Goal: Information Seeking & Learning: Learn about a topic

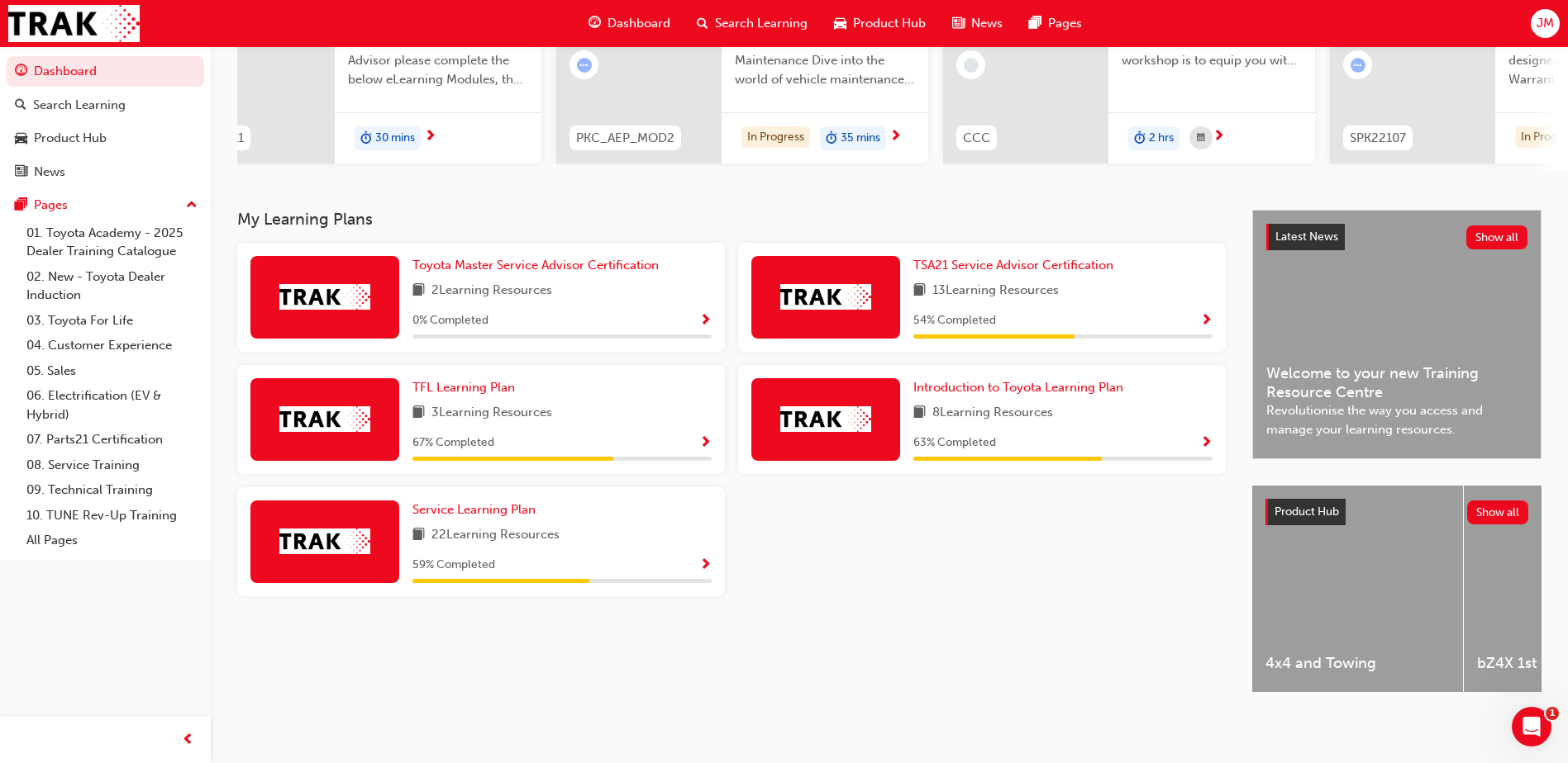
scroll to position [224, 0]
click at [478, 384] on span "TFL Learning Plan" at bounding box center [463, 387] width 103 height 15
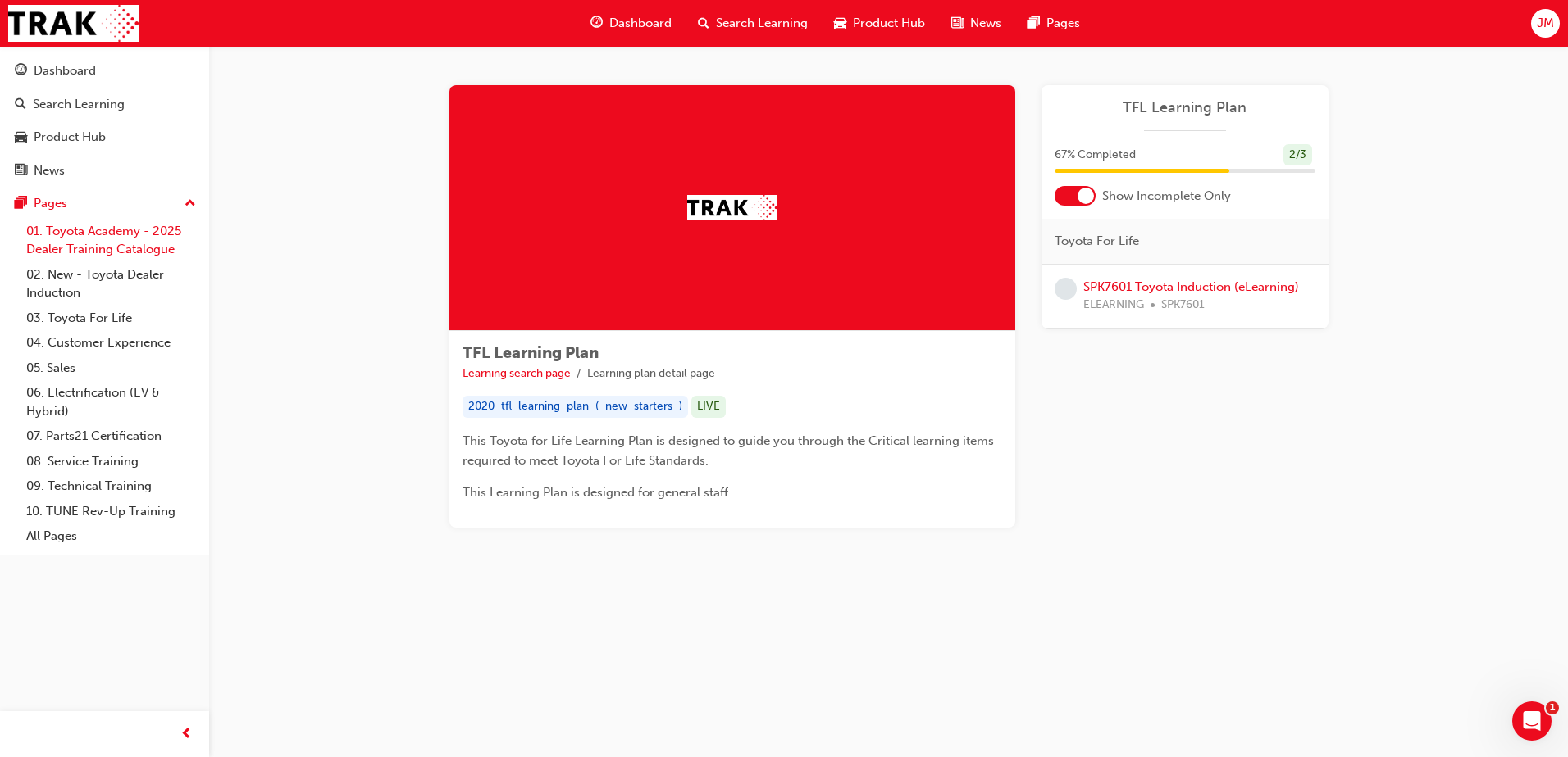
click at [119, 242] on link "01. Toyota Academy - 2025 Dealer Training Catalogue" at bounding box center [112, 240] width 183 height 44
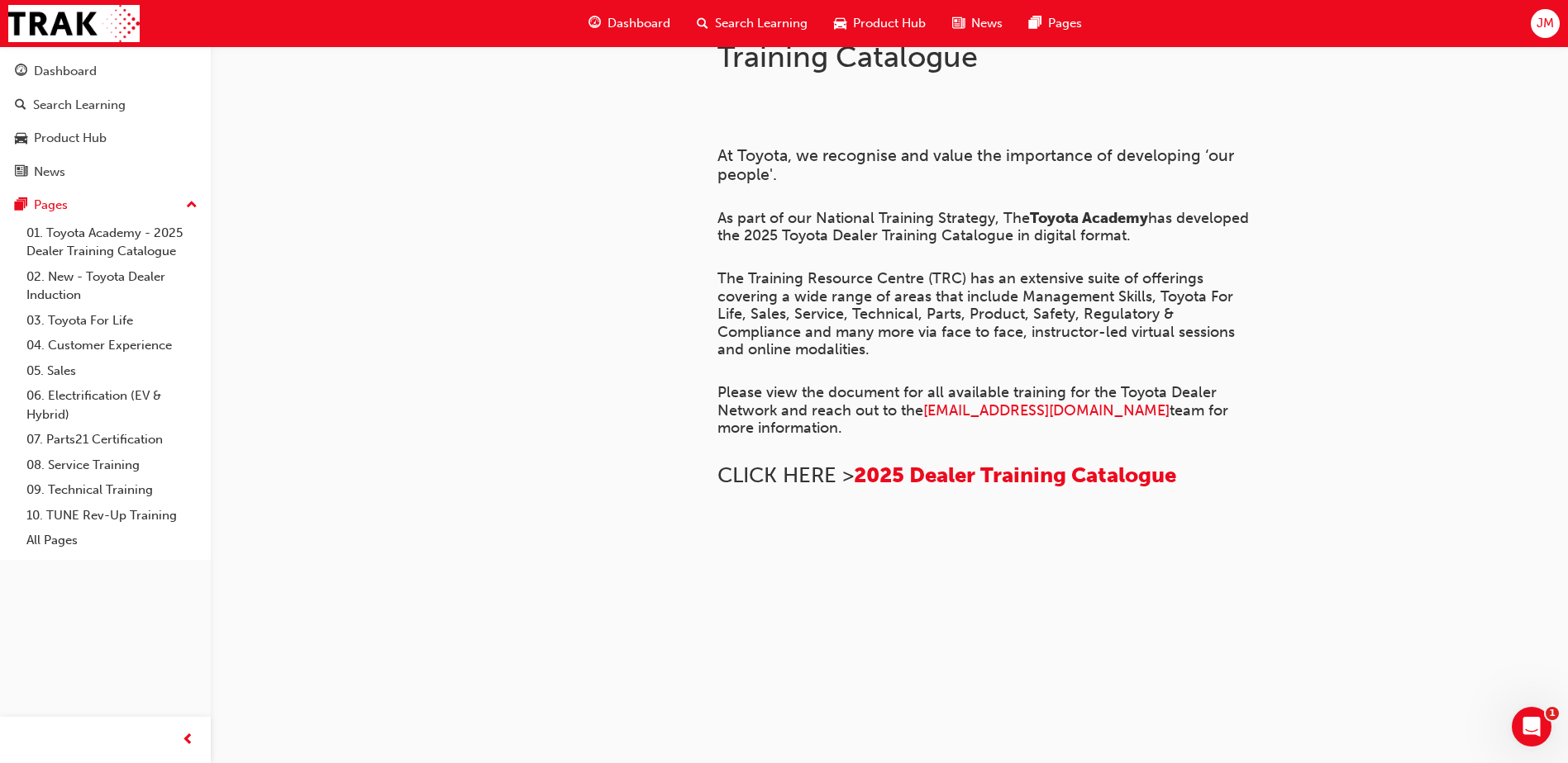
scroll to position [1119, 0]
click at [76, 392] on link "06. Electrification (EV & Hybrid)" at bounding box center [112, 406] width 184 height 44
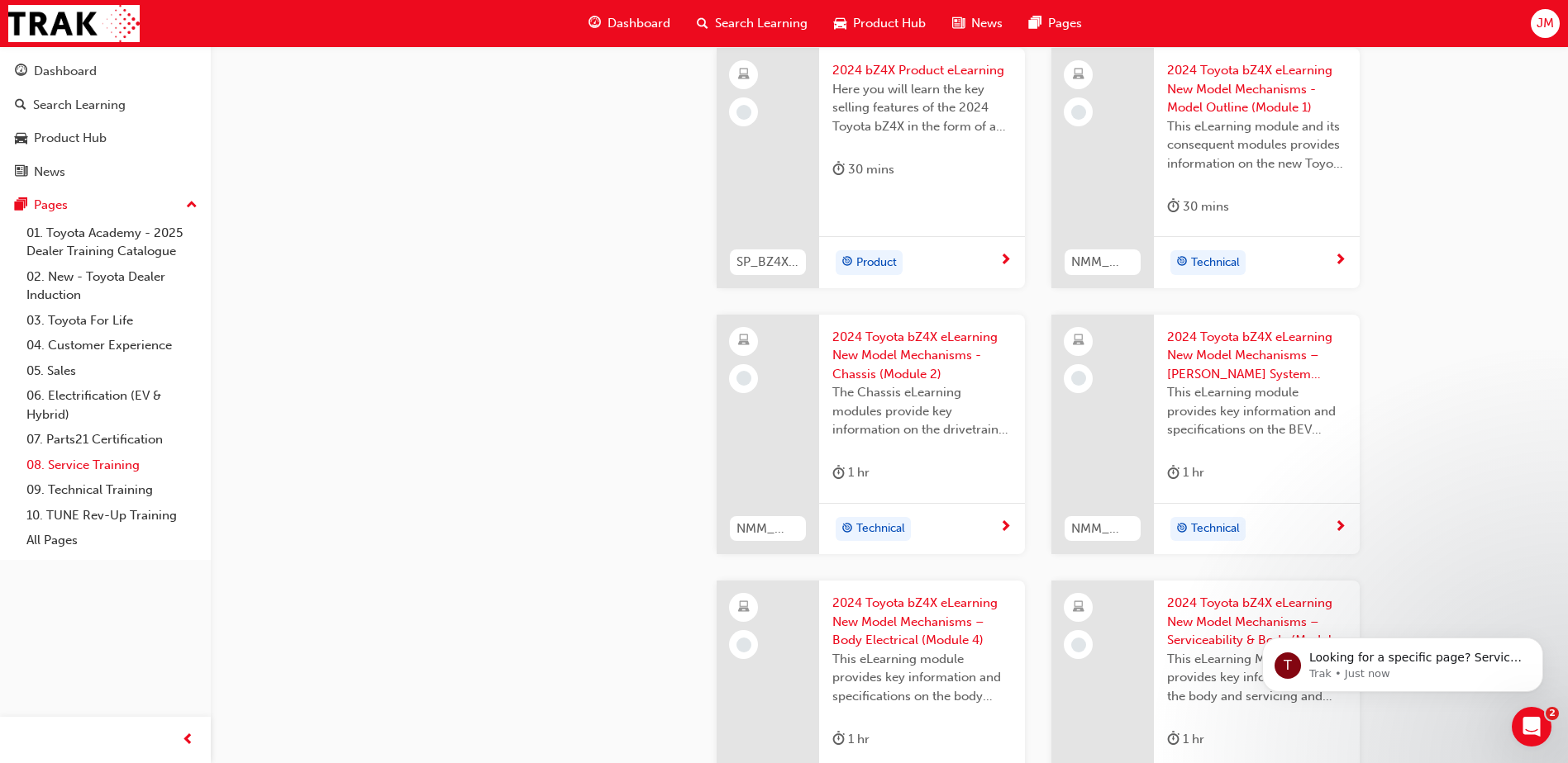
click at [104, 467] on link "08. Service Training" at bounding box center [112, 465] width 184 height 25
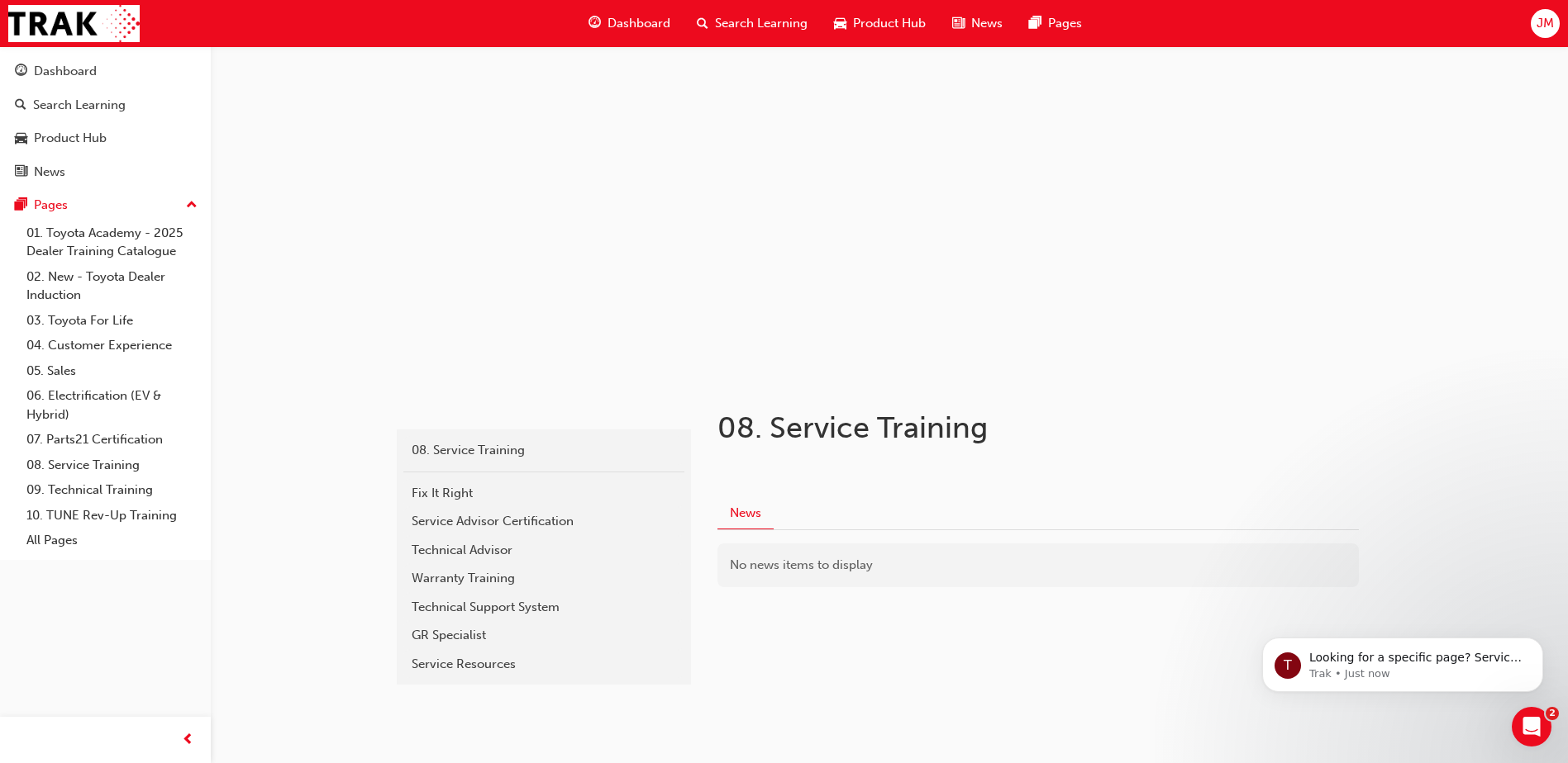
scroll to position [29, 0]
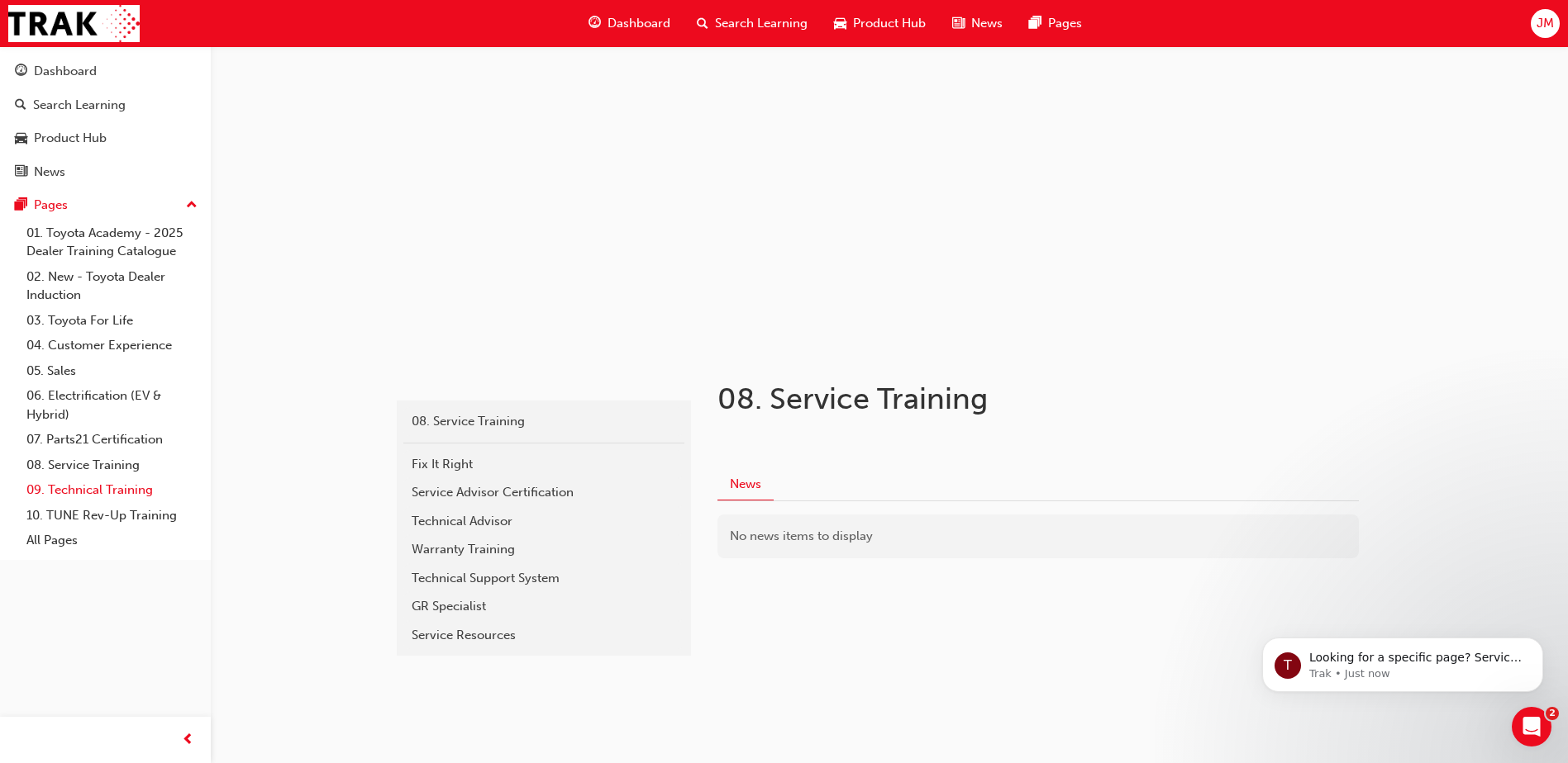
click at [75, 492] on link "09. Technical Training" at bounding box center [112, 490] width 184 height 25
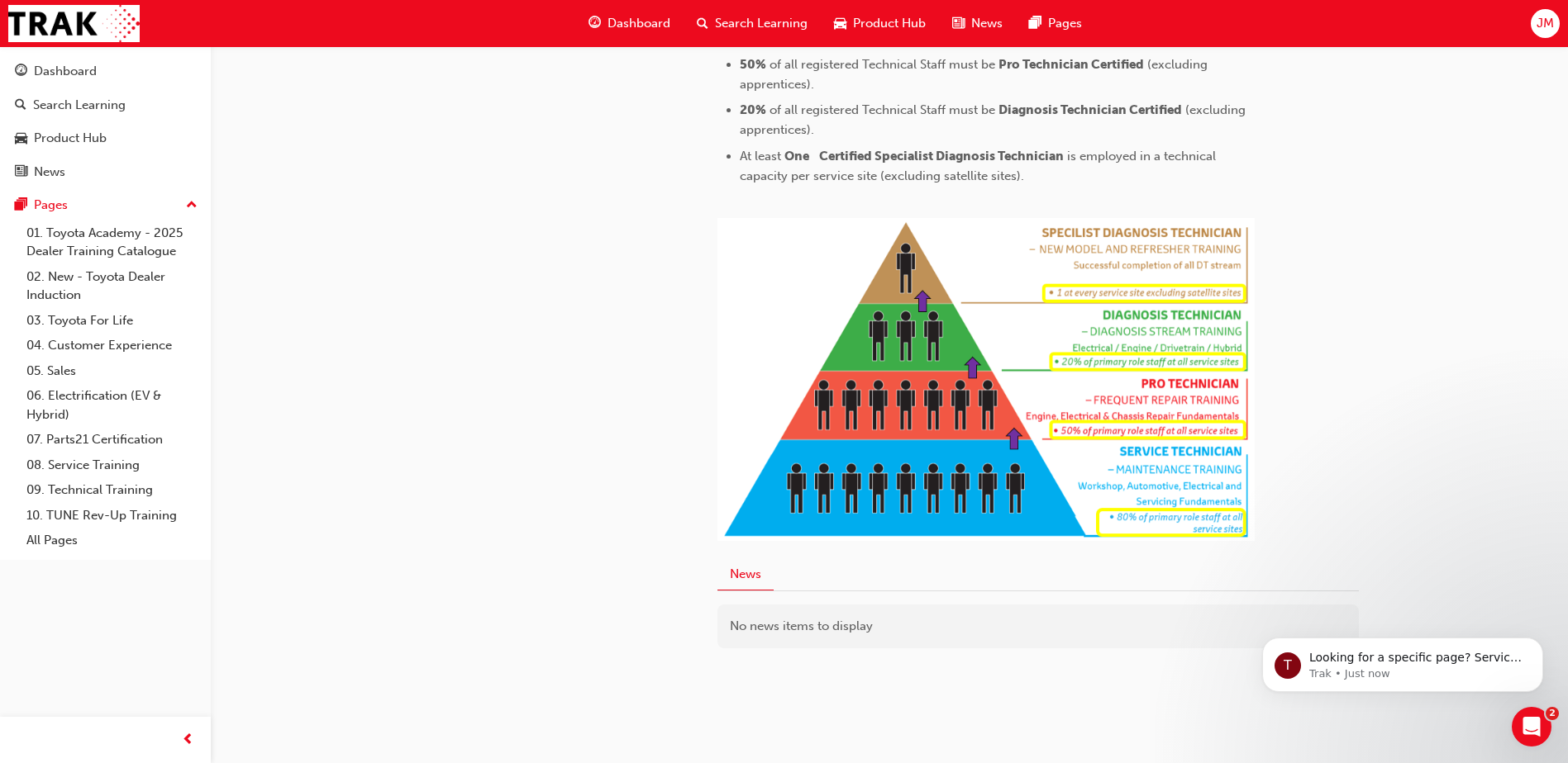
scroll to position [814, 0]
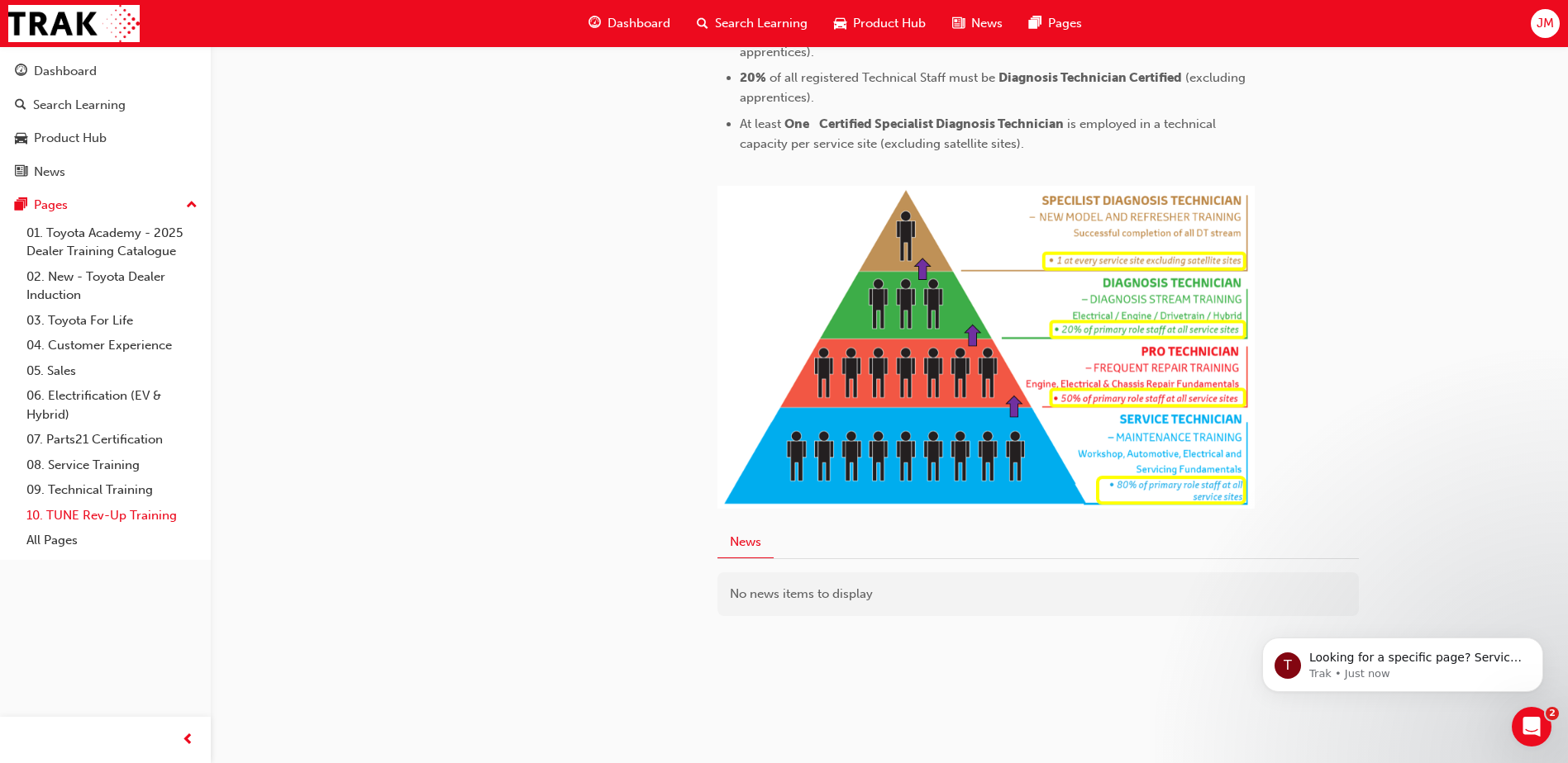
click at [76, 515] on link "10. TUNE Rev-Up Training" at bounding box center [112, 515] width 184 height 25
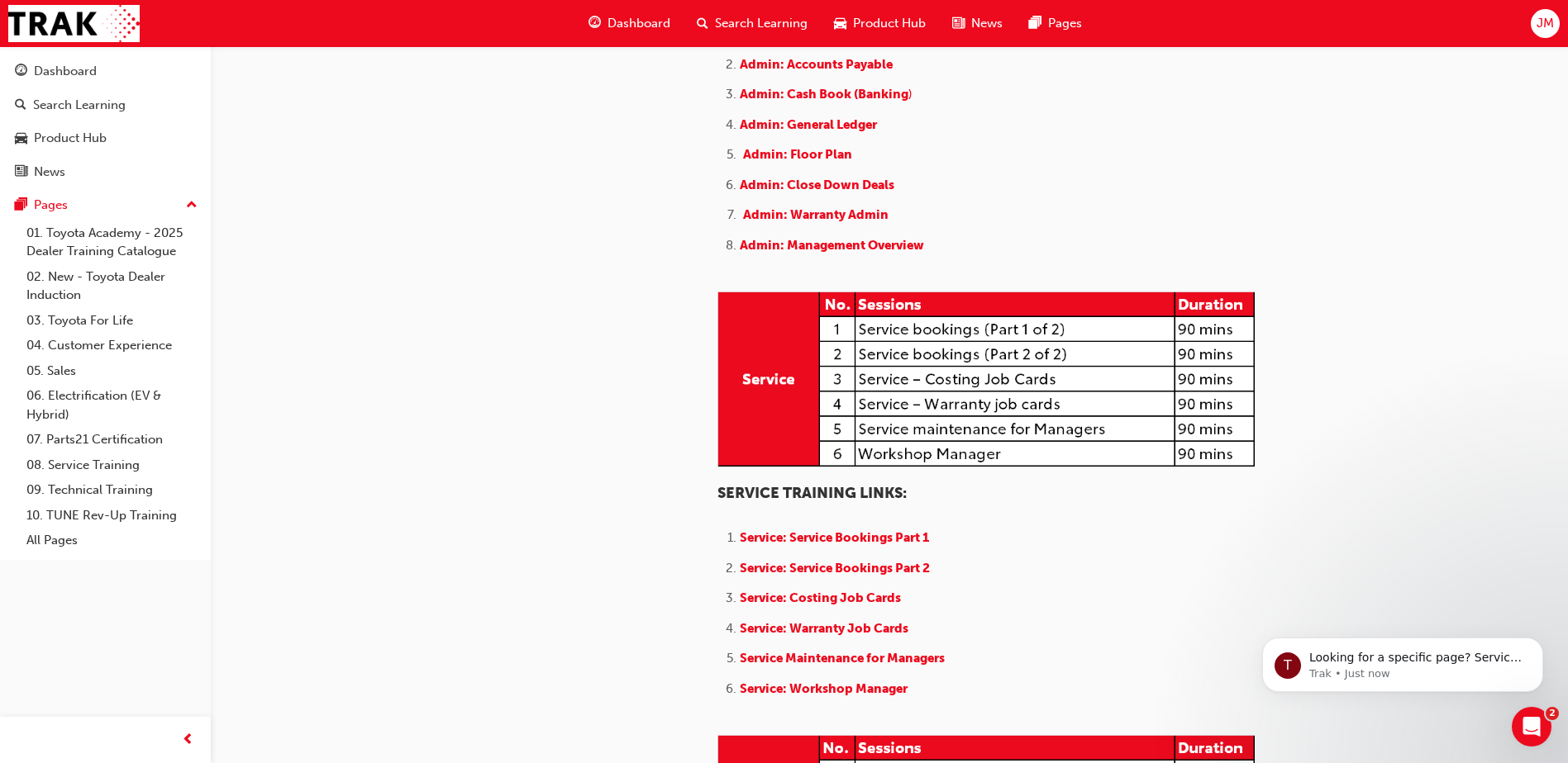
scroll to position [991, 0]
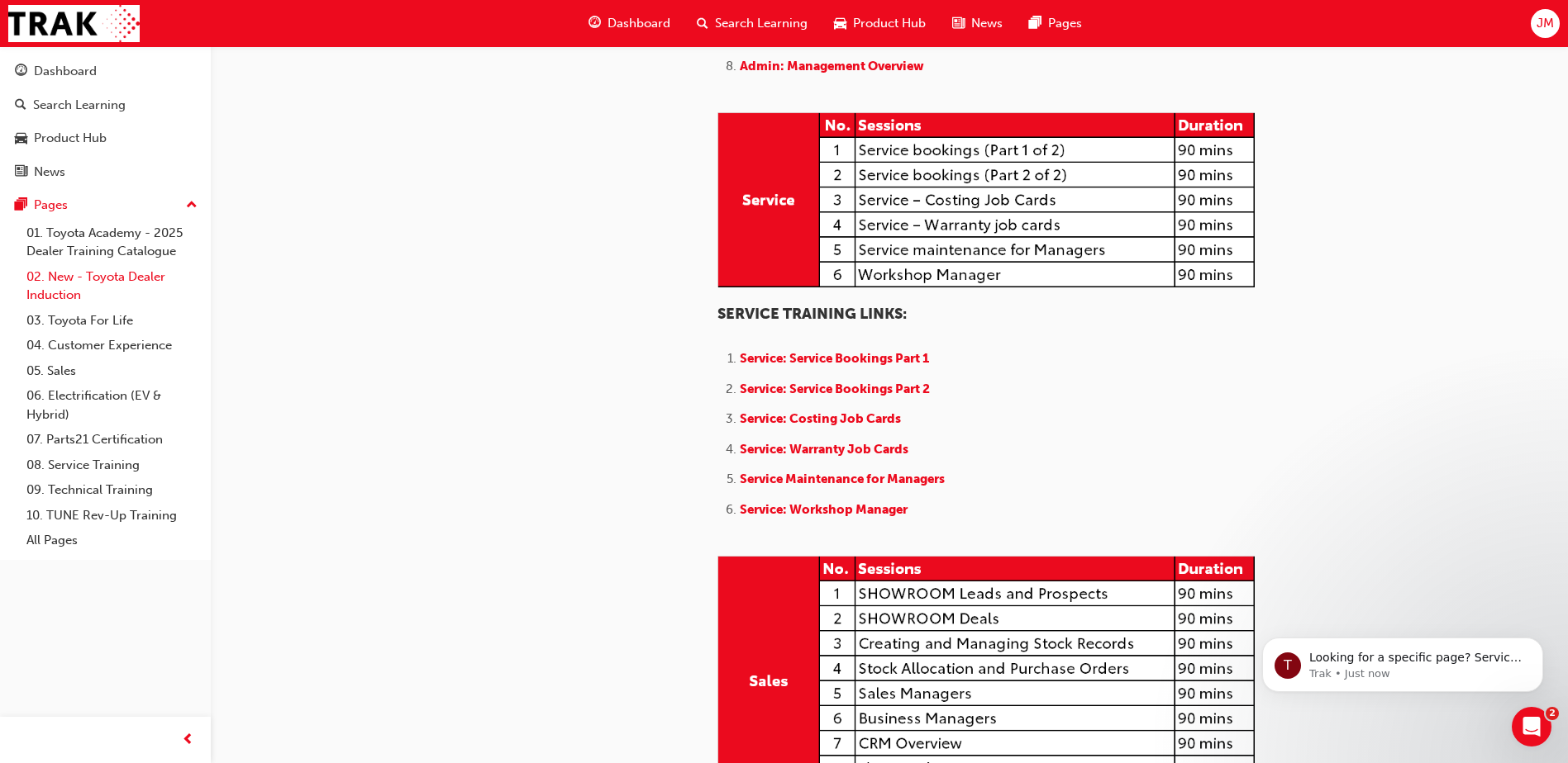
click at [105, 279] on link "02. New - Toyota Dealer Induction" at bounding box center [112, 286] width 184 height 44
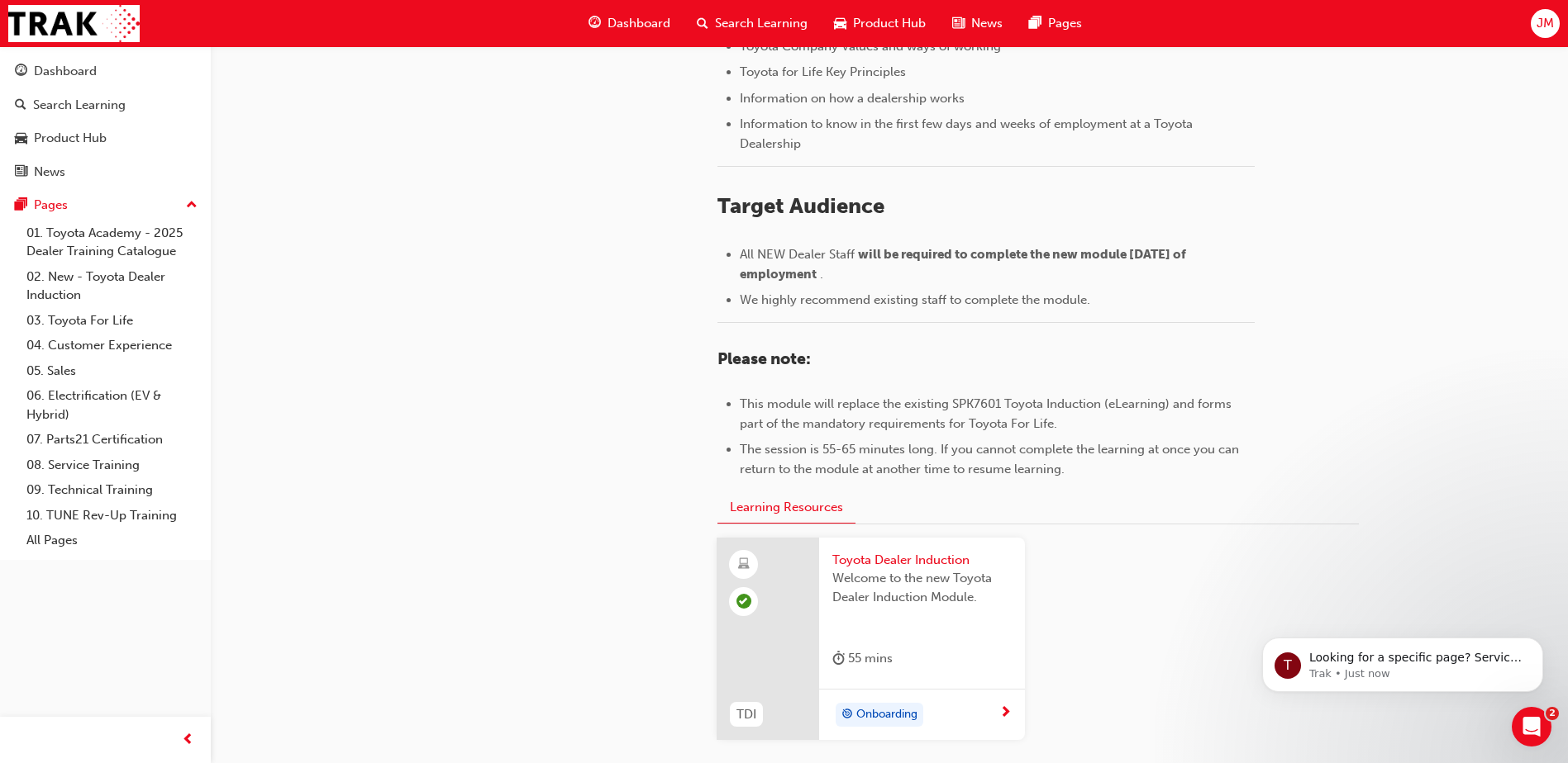
scroll to position [716, 0]
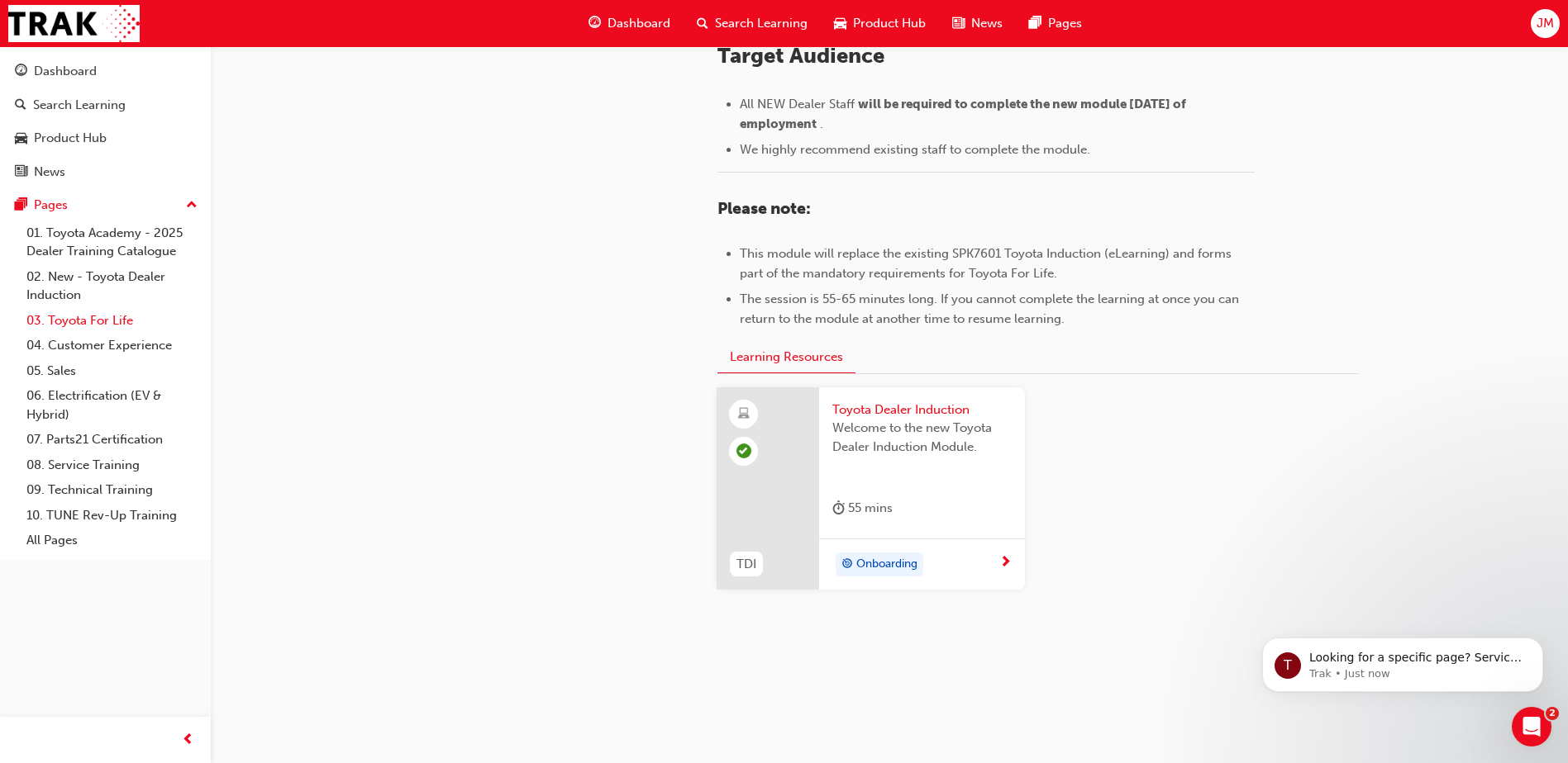
click at [73, 328] on link "03. Toyota For Life" at bounding box center [112, 320] width 184 height 25
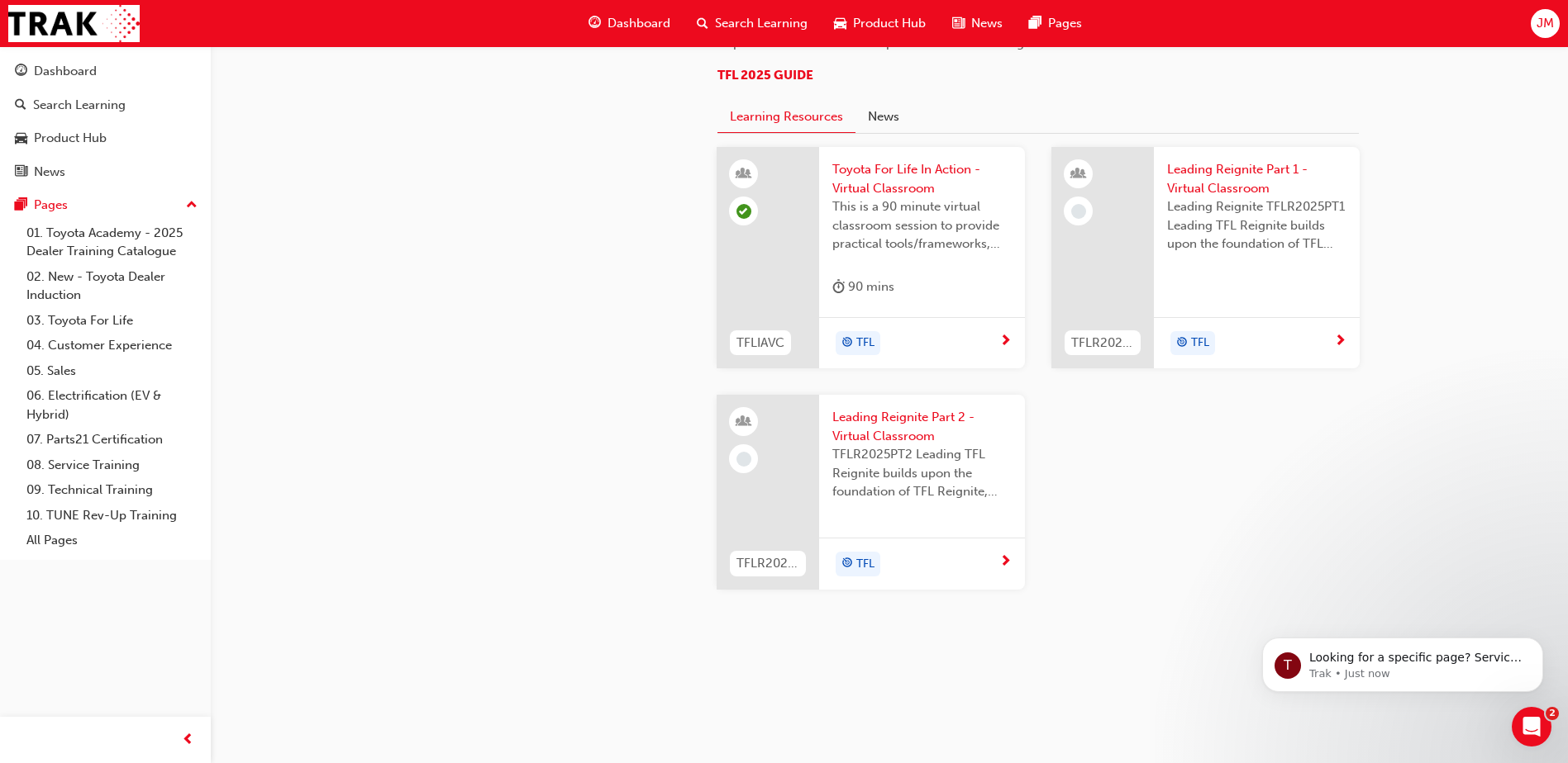
scroll to position [1746, 0]
click at [90, 238] on link "01. Toyota Academy - 2025 Dealer Training Catalogue" at bounding box center [112, 242] width 184 height 44
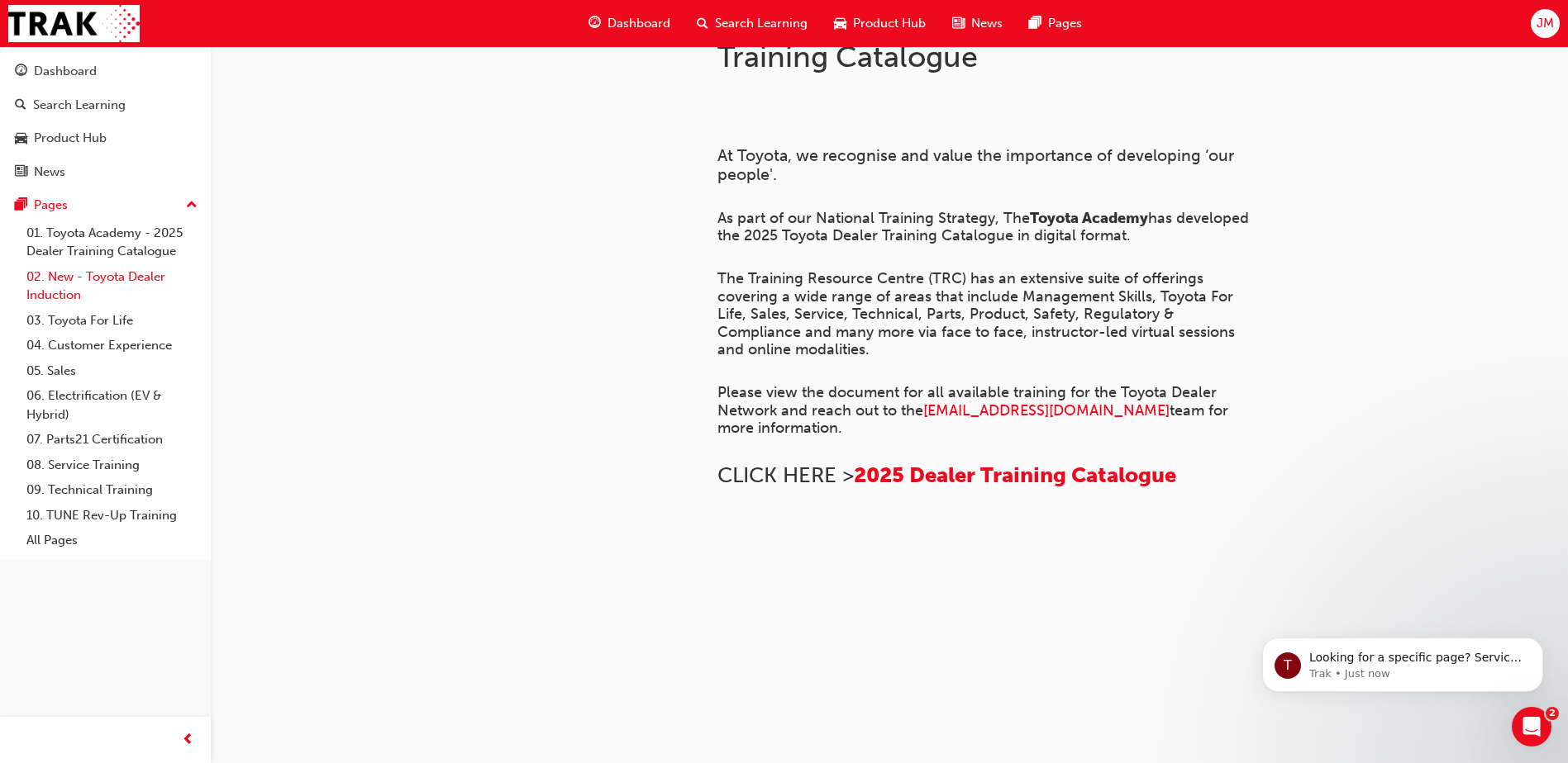
click at [98, 282] on link "02. New - Toyota Dealer Induction" at bounding box center [112, 286] width 184 height 44
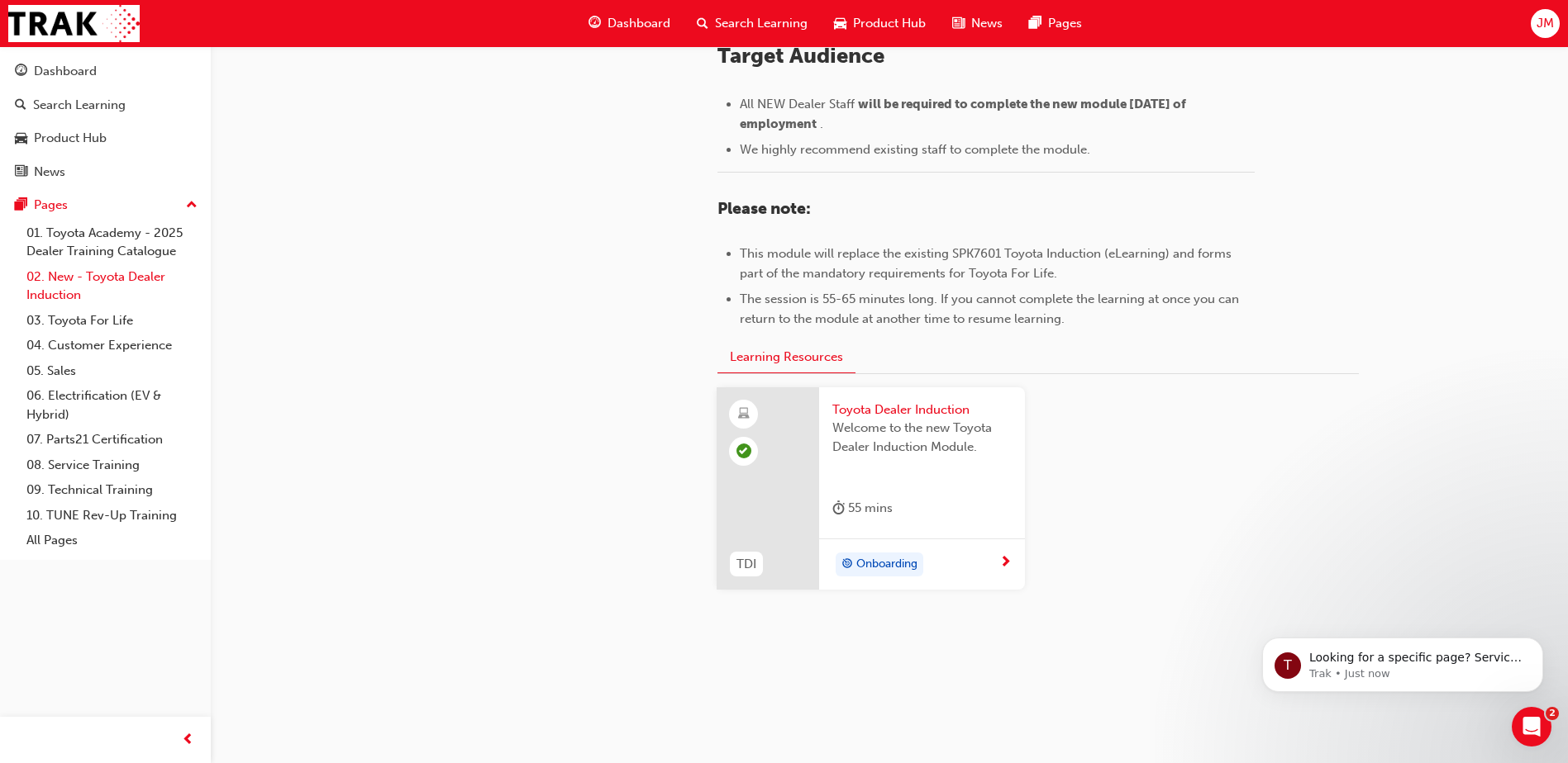
scroll to position [716, 0]
click at [102, 354] on link "04. Customer Experience" at bounding box center [112, 345] width 184 height 25
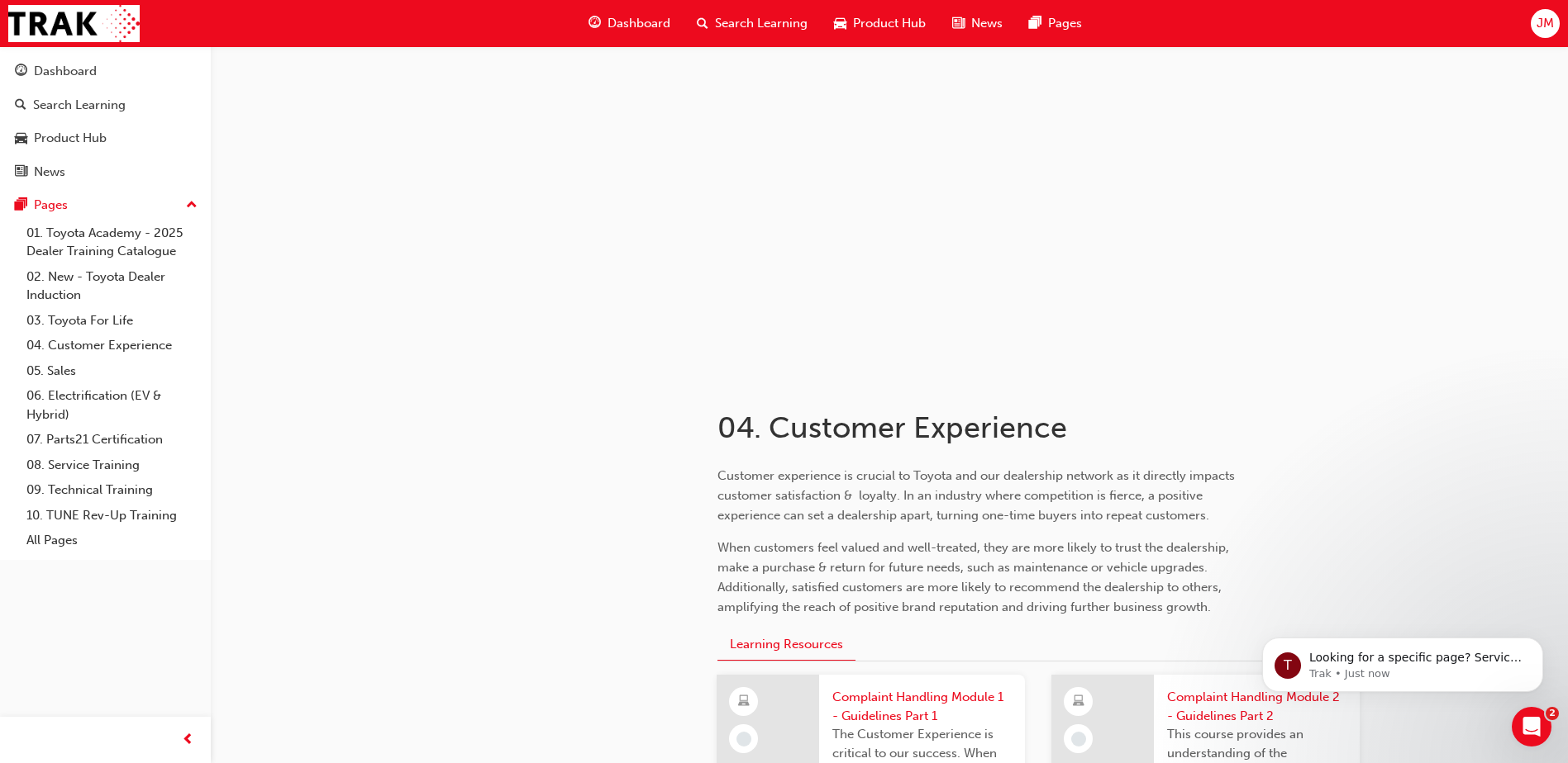
scroll to position [413, 0]
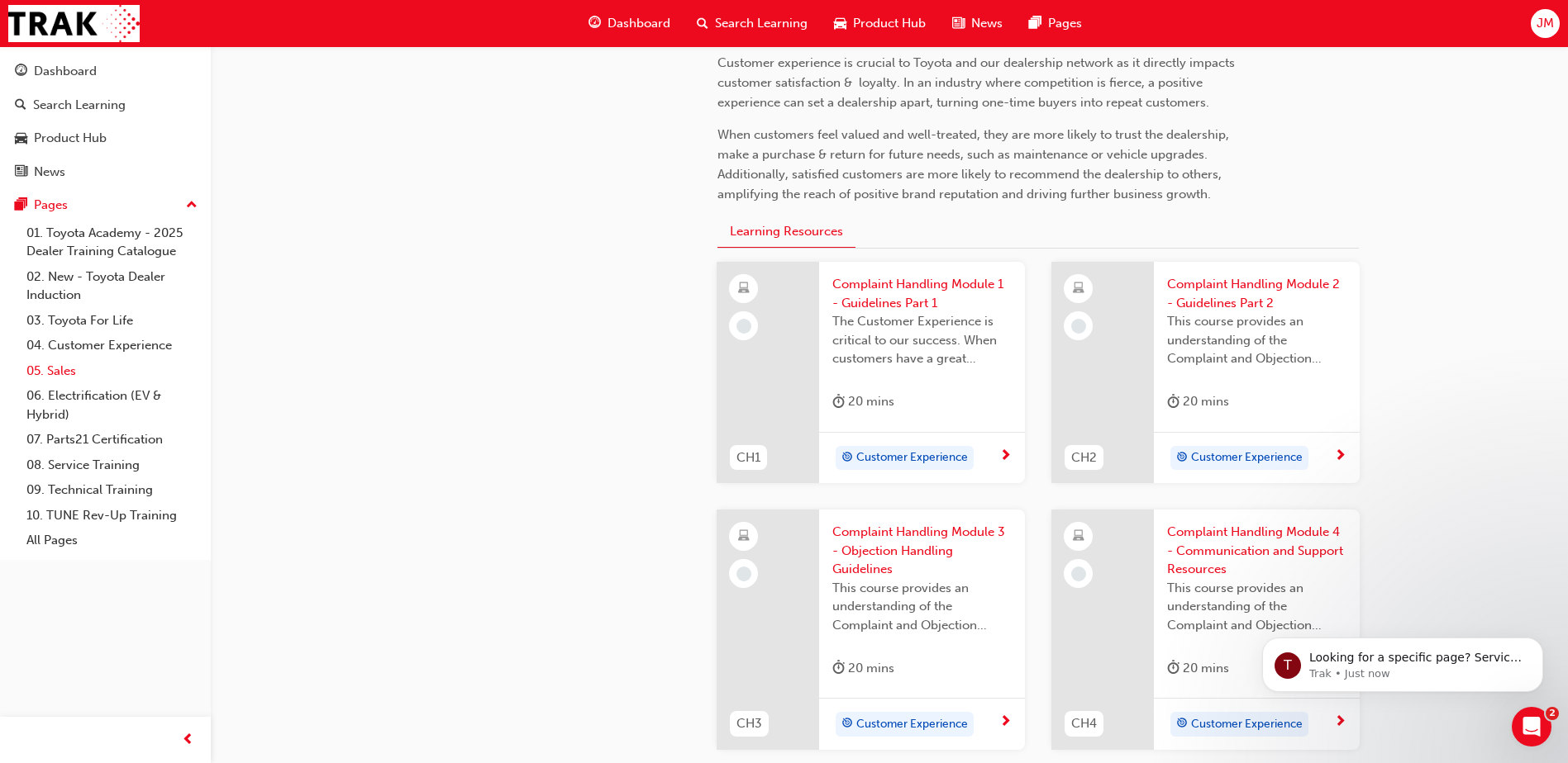
click at [75, 369] on link "05. Sales" at bounding box center [112, 371] width 184 height 25
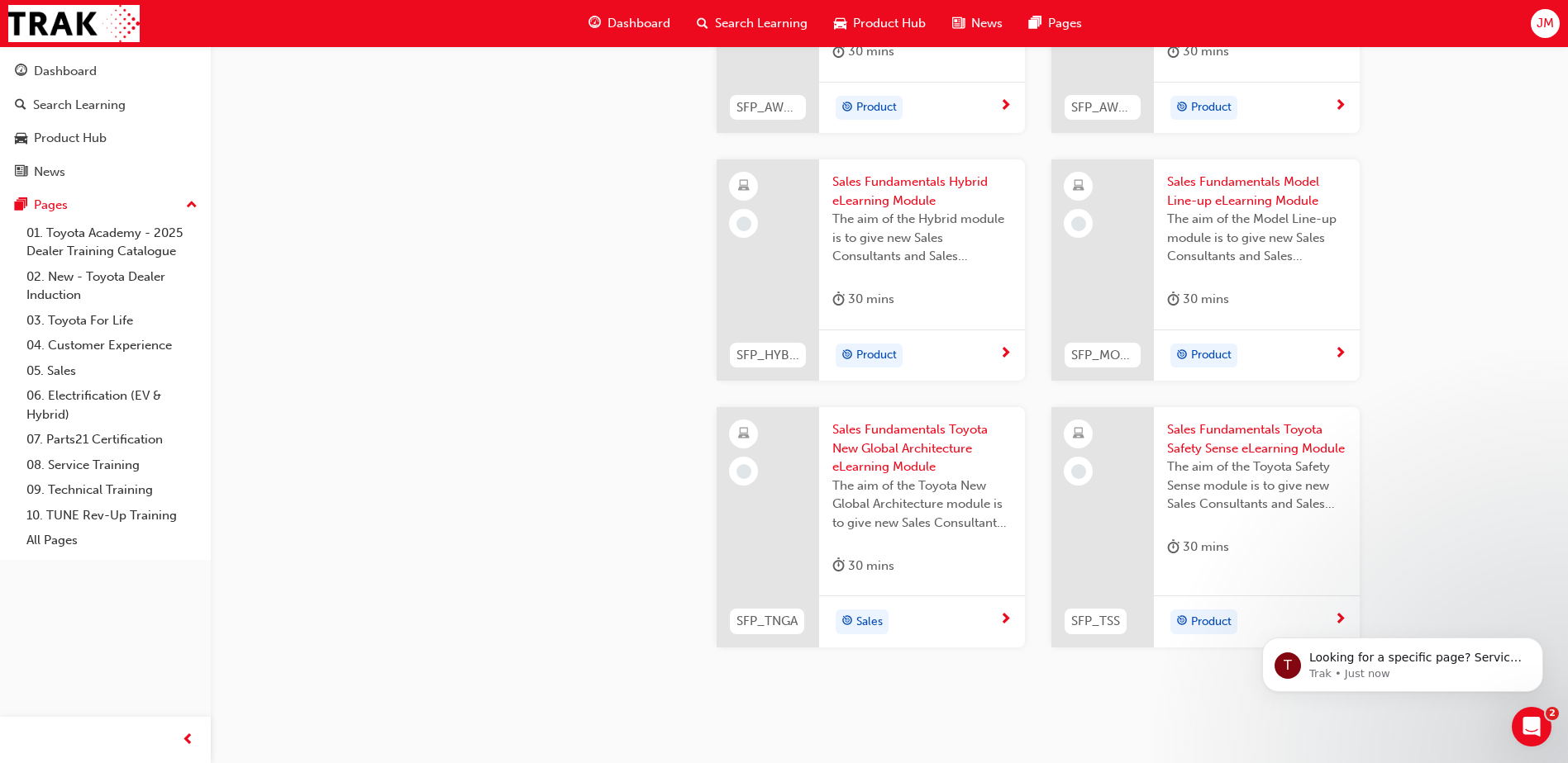
scroll to position [661, 0]
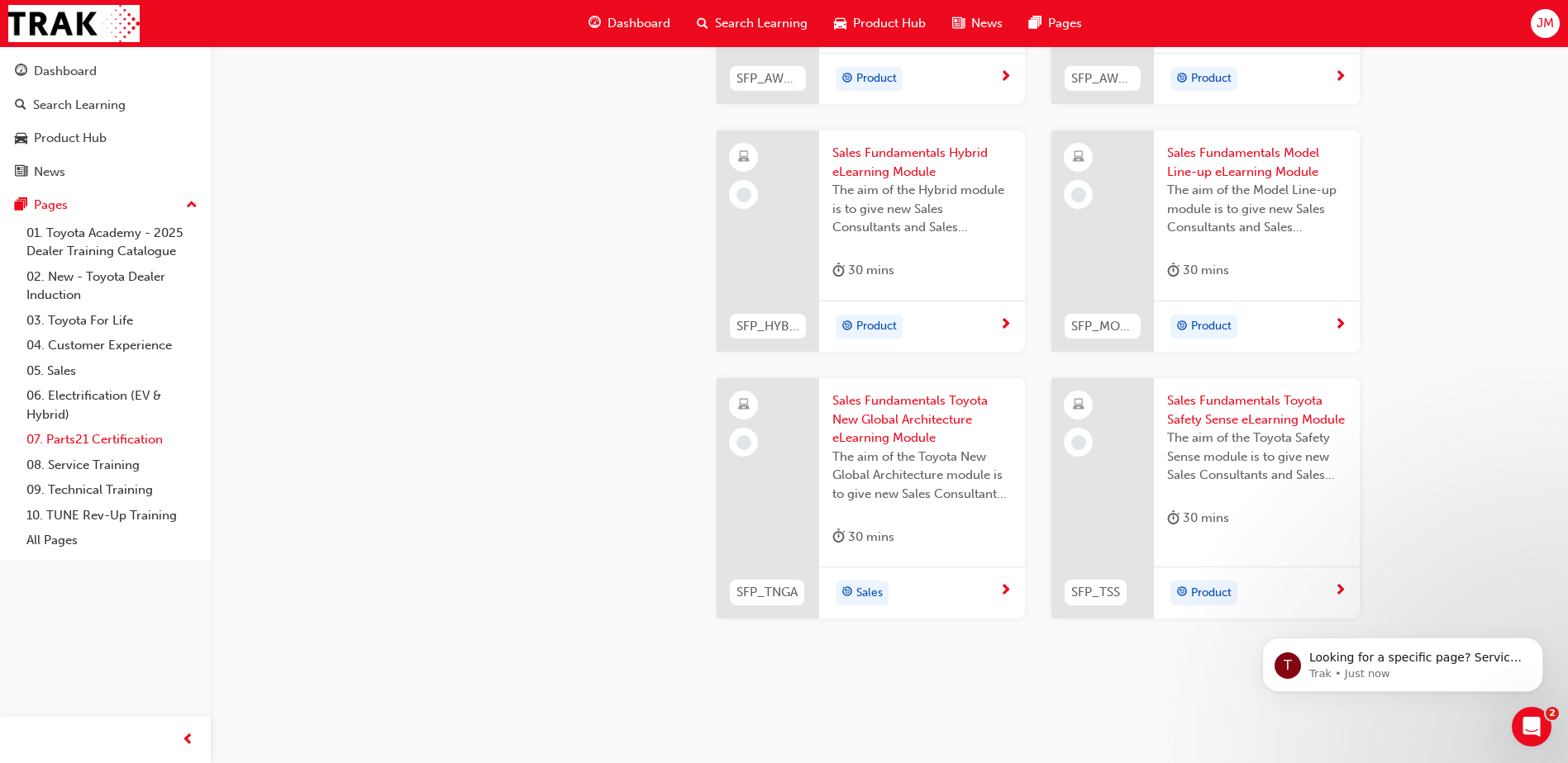
click at [88, 440] on link "07. Parts21 Certification" at bounding box center [112, 439] width 184 height 25
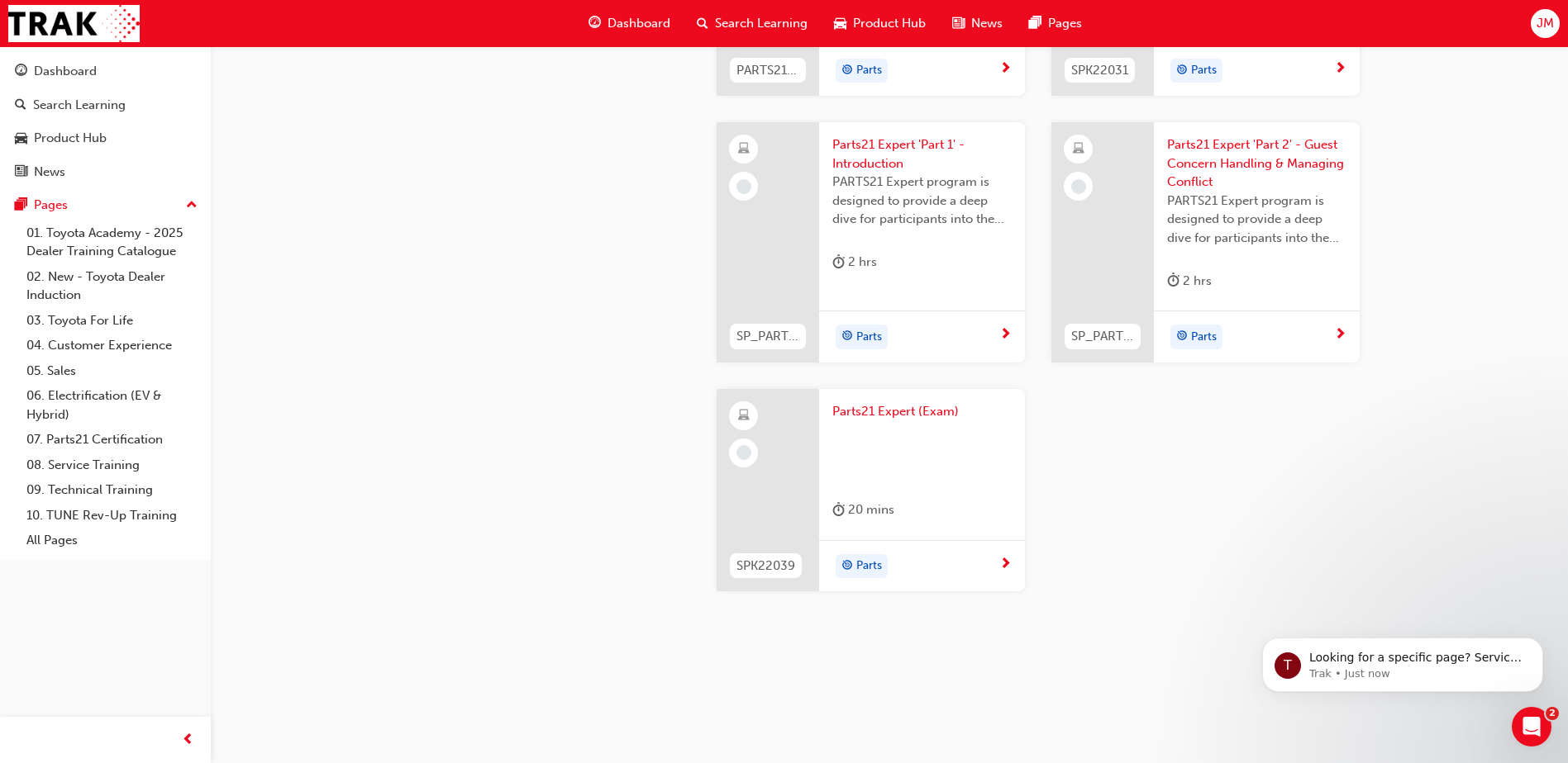
scroll to position [3284, 0]
click at [93, 491] on link "09. Technical Training" at bounding box center [112, 490] width 184 height 25
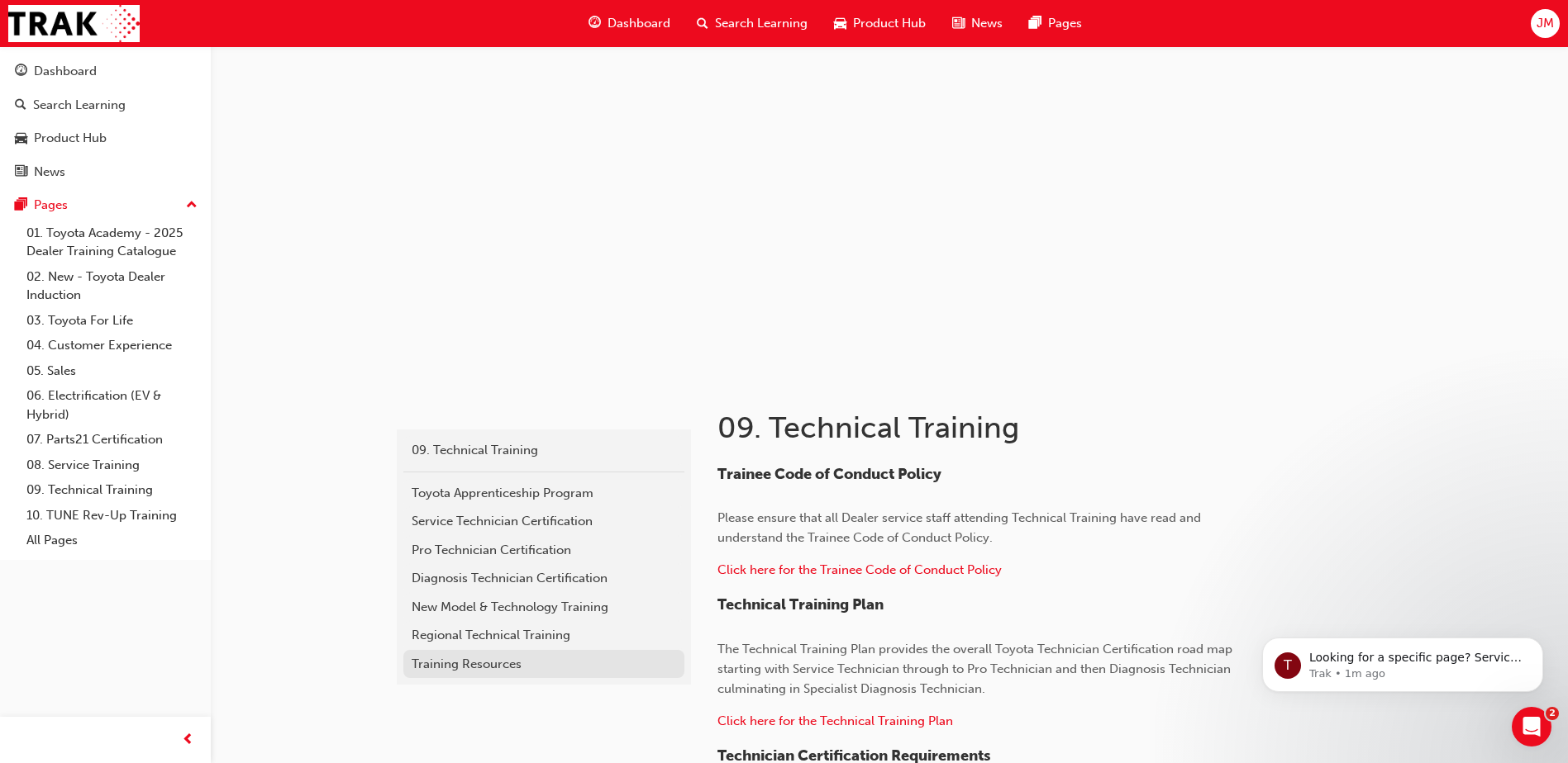
click at [459, 657] on div "Training Resources" at bounding box center [544, 665] width 264 height 19
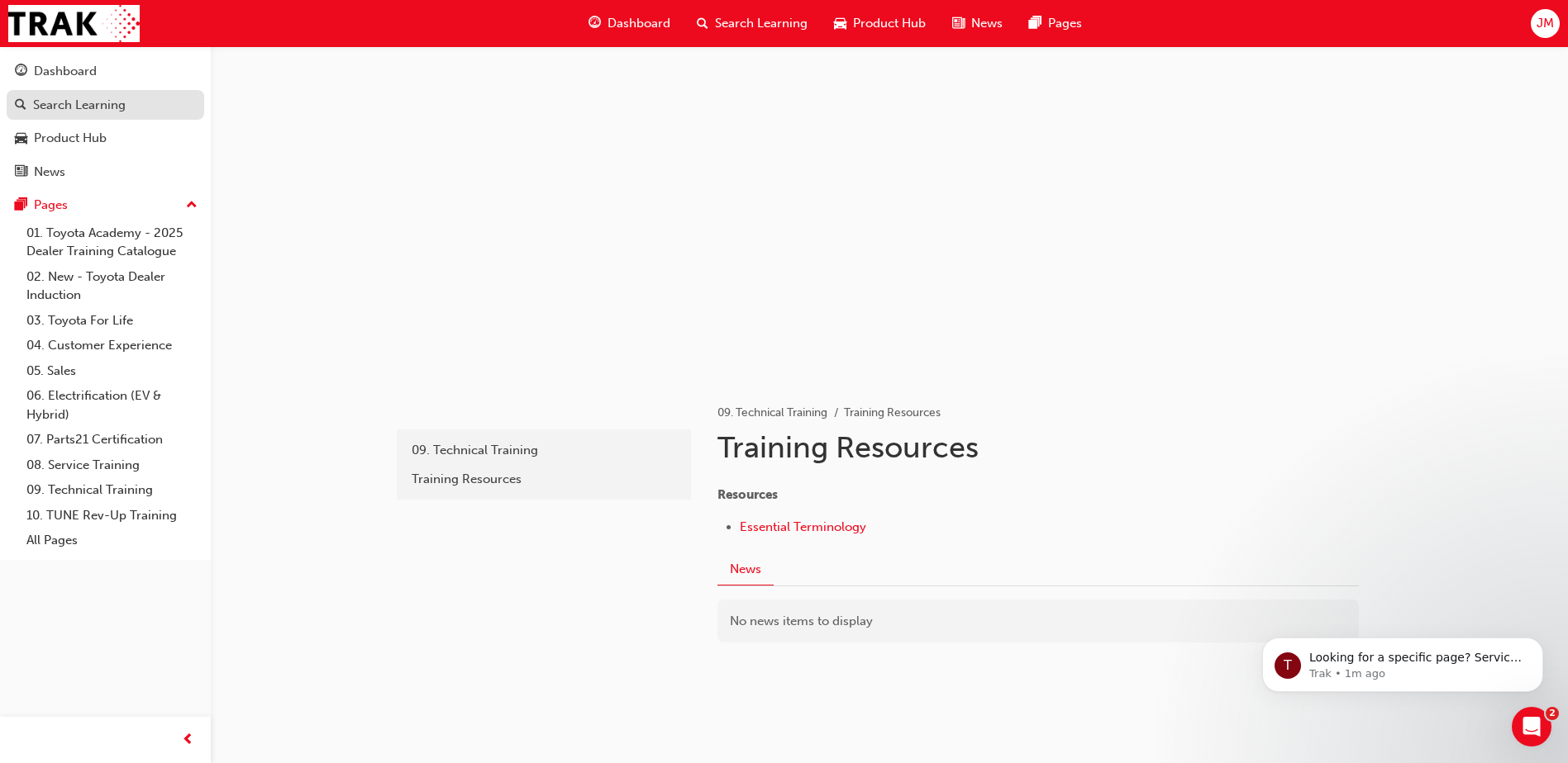
click at [58, 104] on div "Search Learning" at bounding box center [79, 105] width 92 height 19
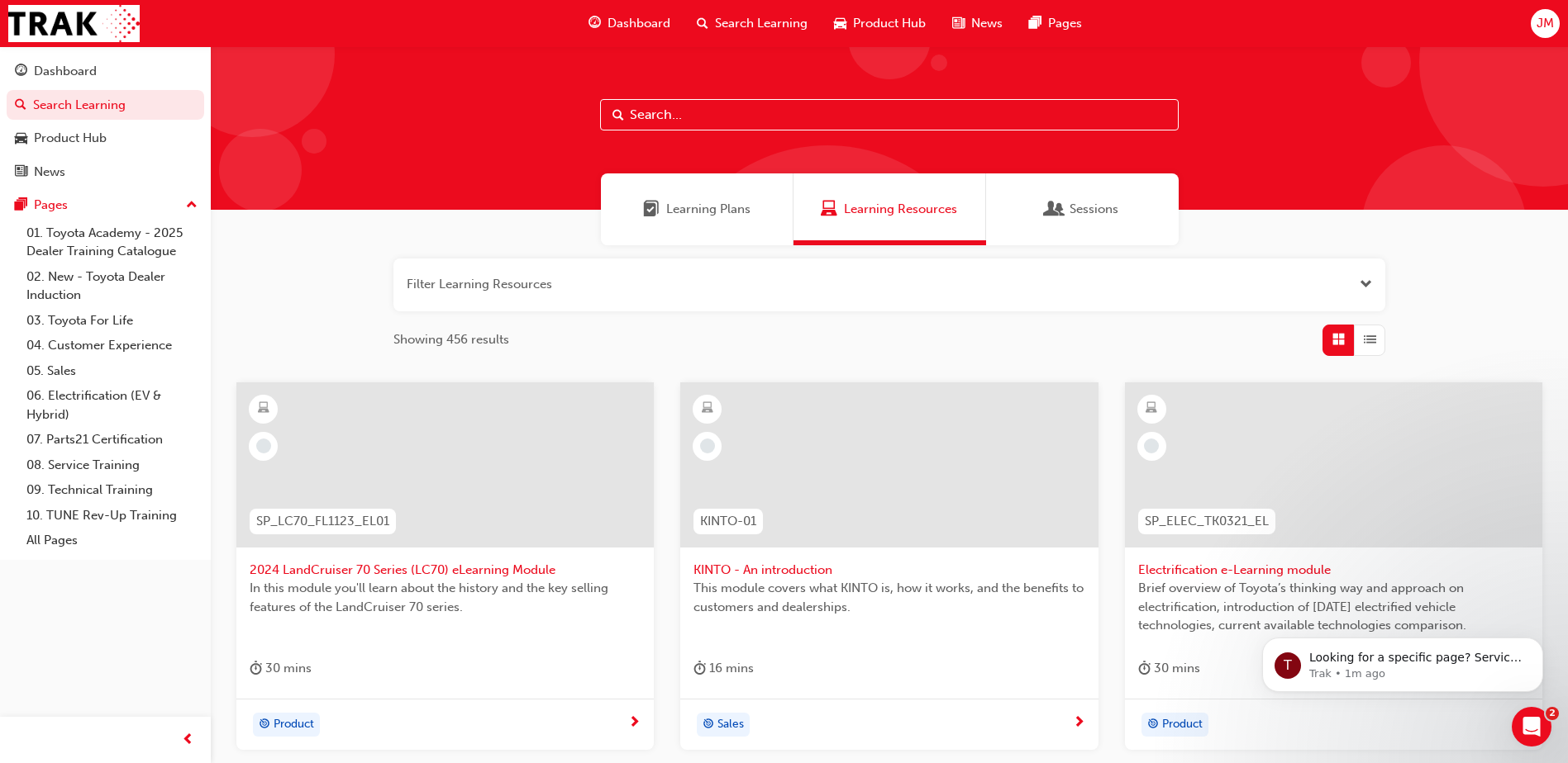
click at [689, 112] on input "text" at bounding box center [889, 115] width 579 height 32
type input "AUTOMOTIVE ESSENTIAL"
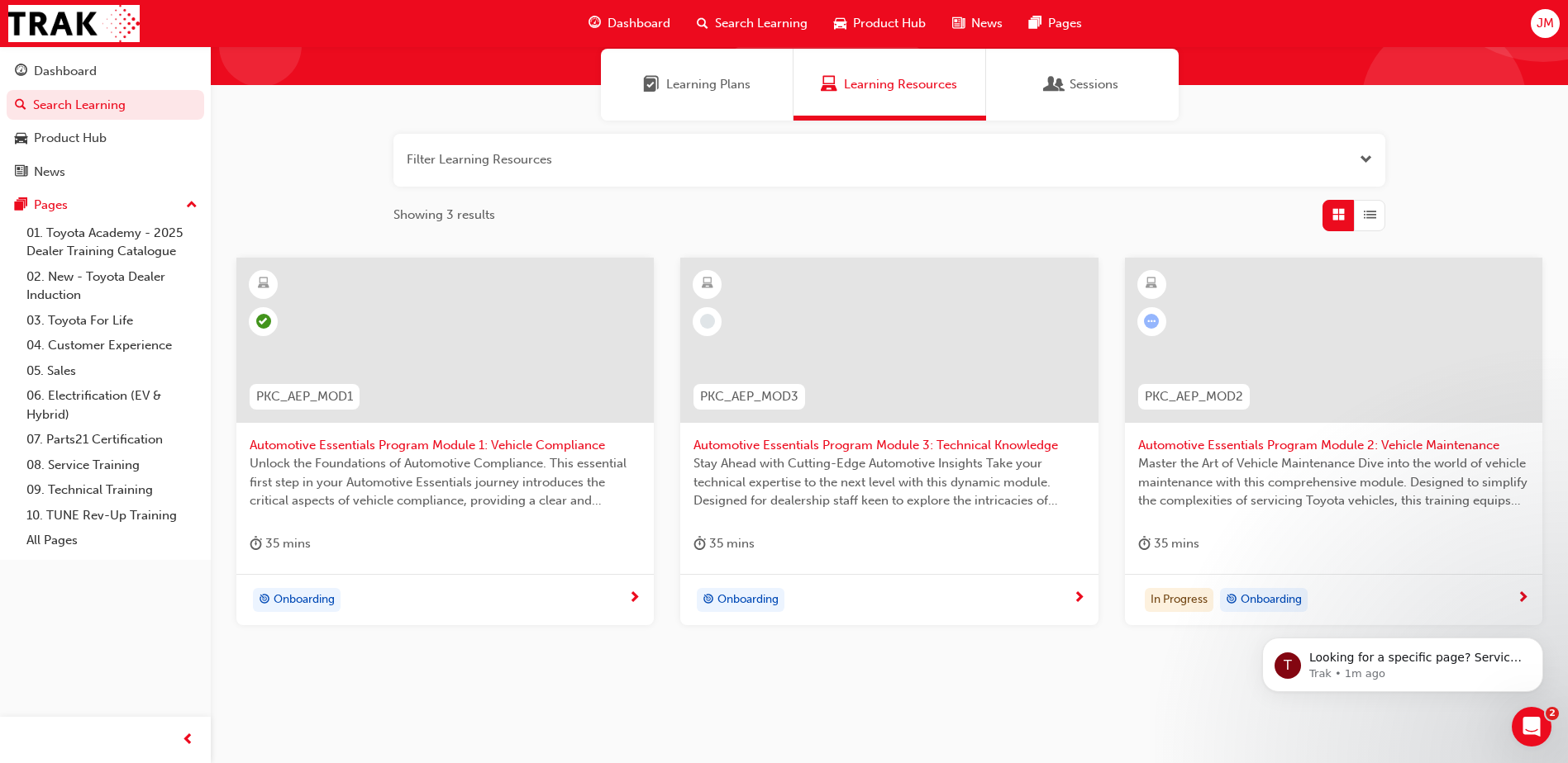
scroll to position [147, 0]
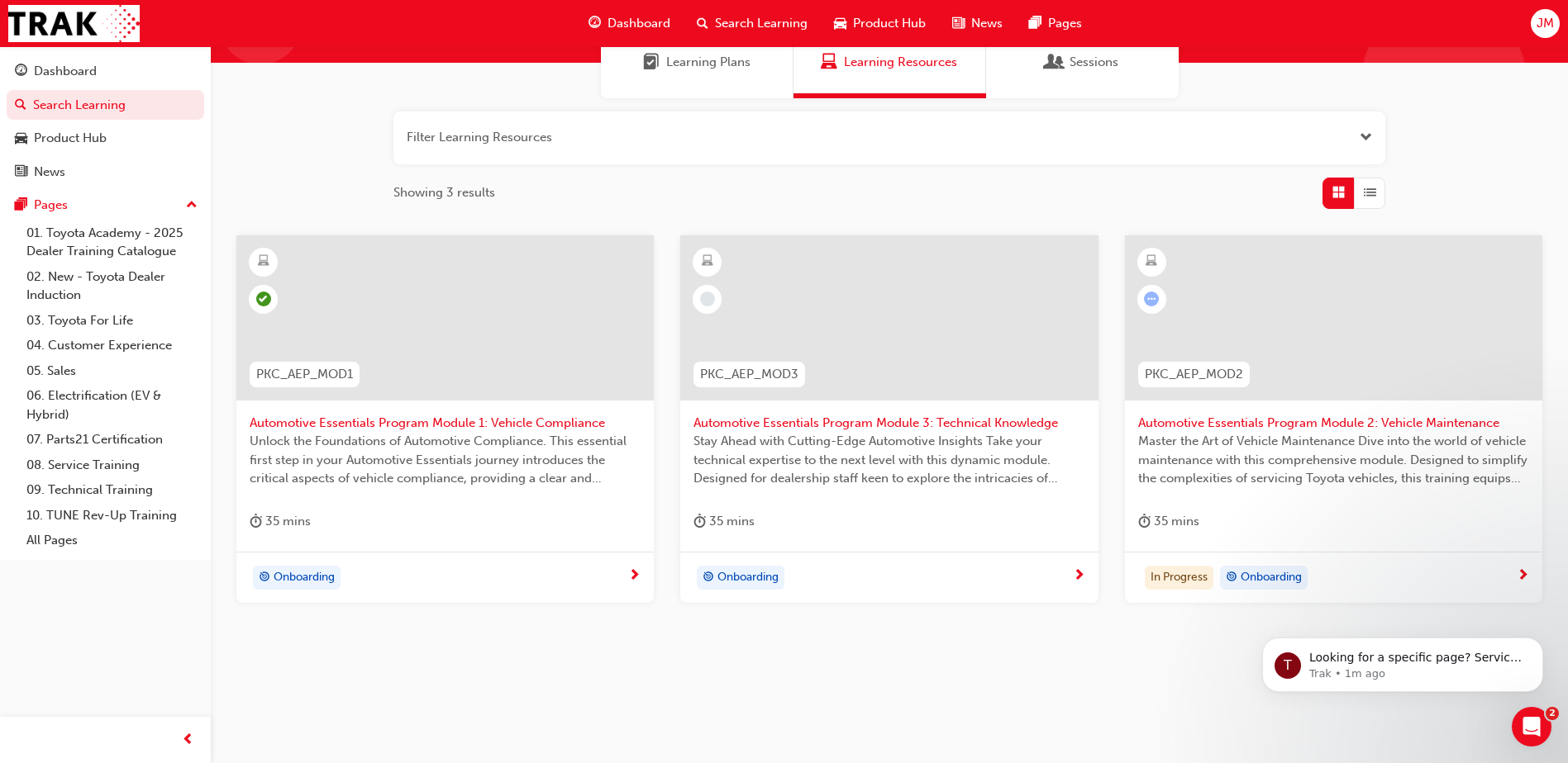
click at [834, 426] on span "Automotive Essentials Program Module 3: Technical Knowledge" at bounding box center [888, 423] width 391 height 19
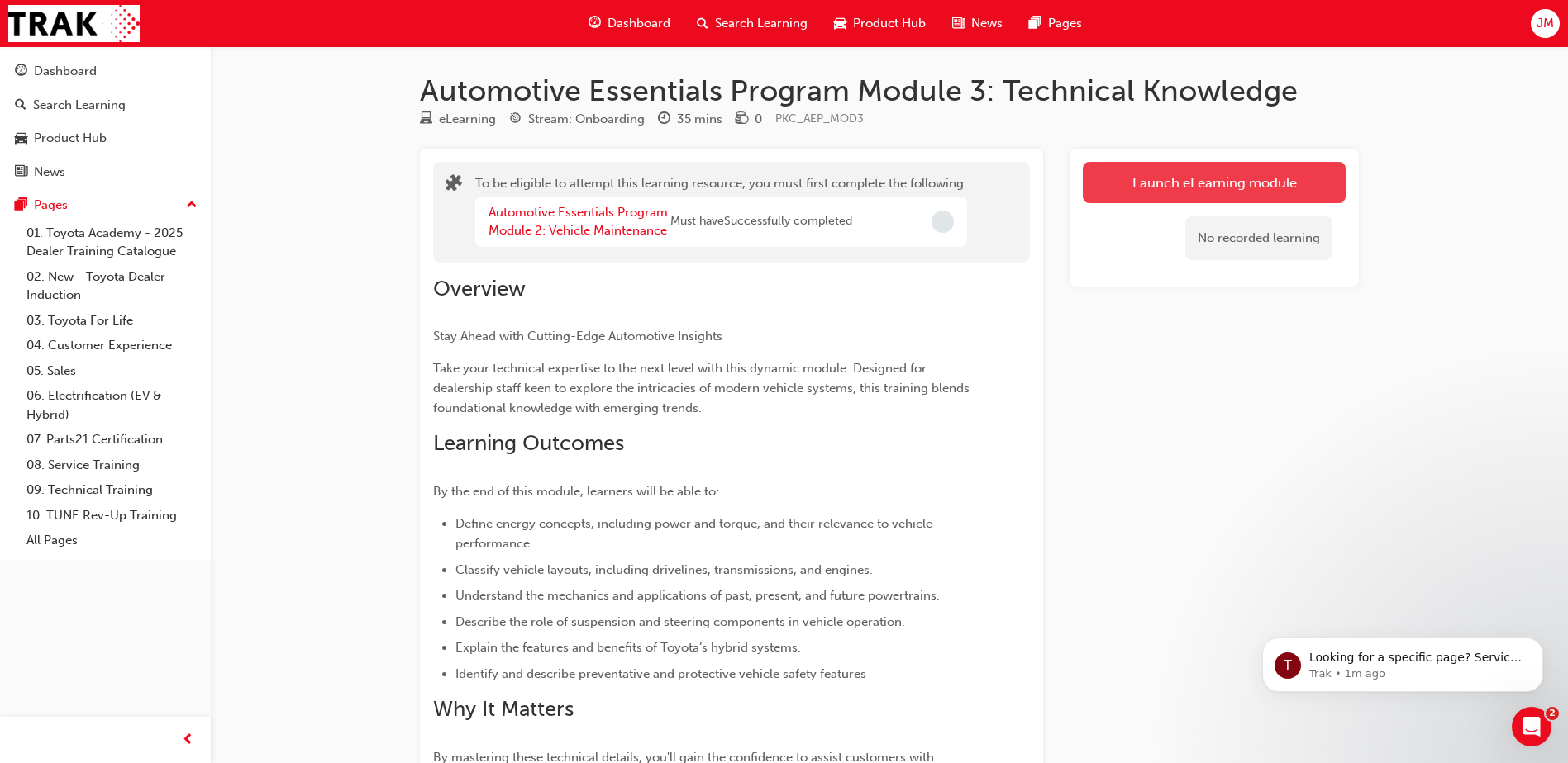
click at [1219, 182] on button "Launch eLearning module" at bounding box center [1213, 182] width 263 height 41
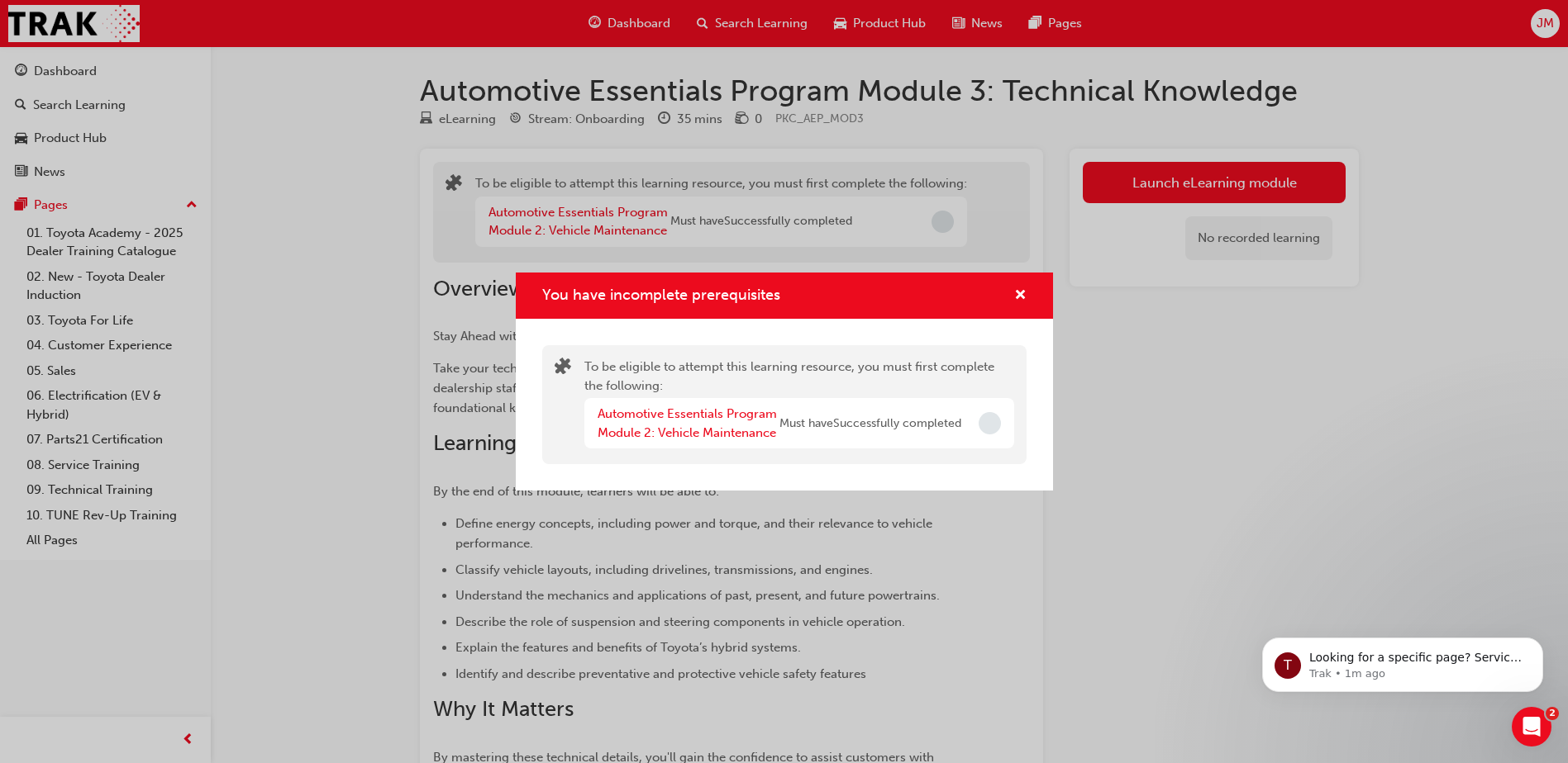
click at [957, 421] on span "Must have Successfully completed" at bounding box center [870, 424] width 182 height 19
click at [713, 426] on link "Automotive Essentials Program Module 2: Vehicle Maintenance" at bounding box center [687, 423] width 179 height 34
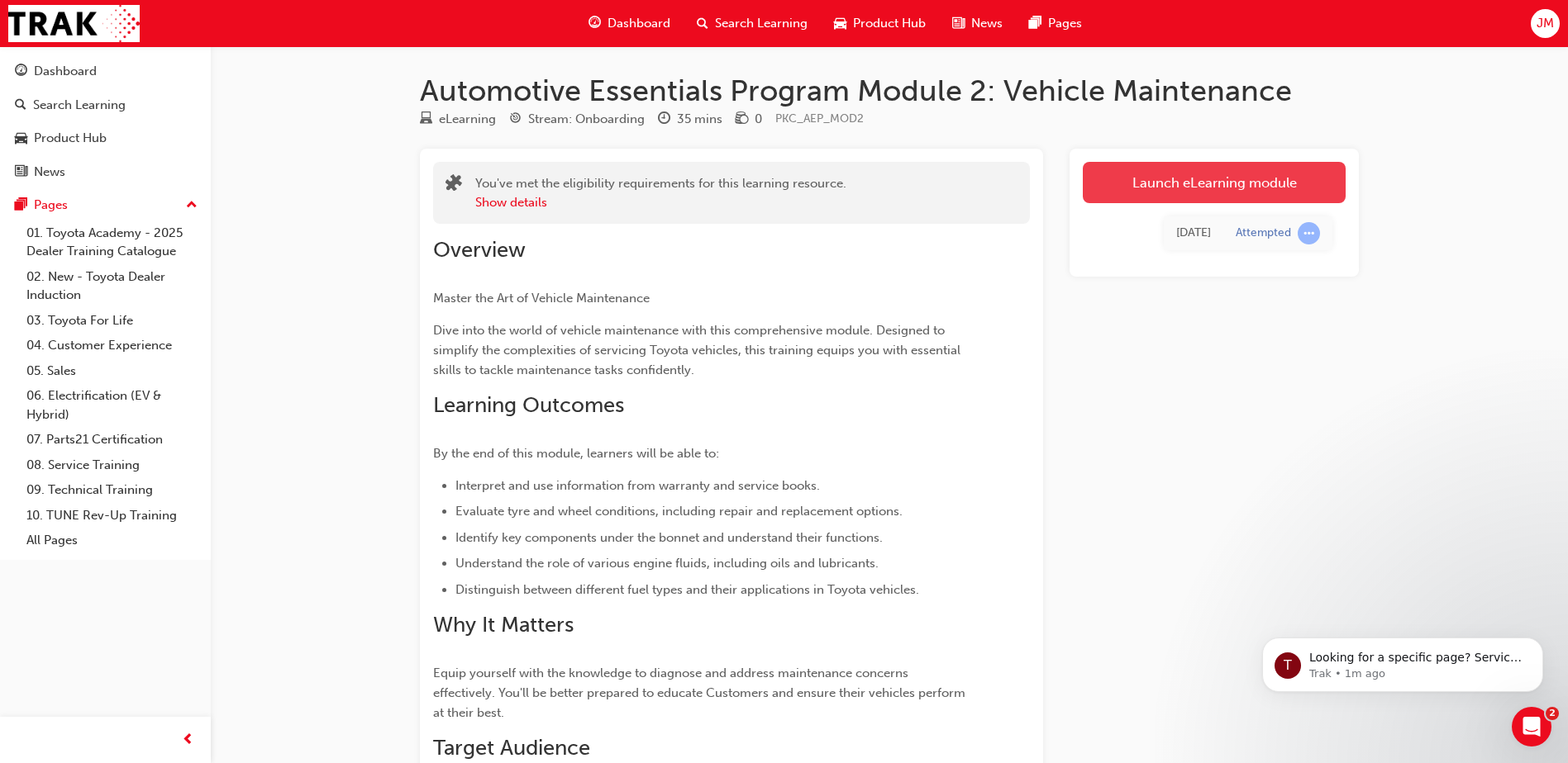
click at [1203, 179] on link "Launch eLearning module" at bounding box center [1213, 182] width 263 height 41
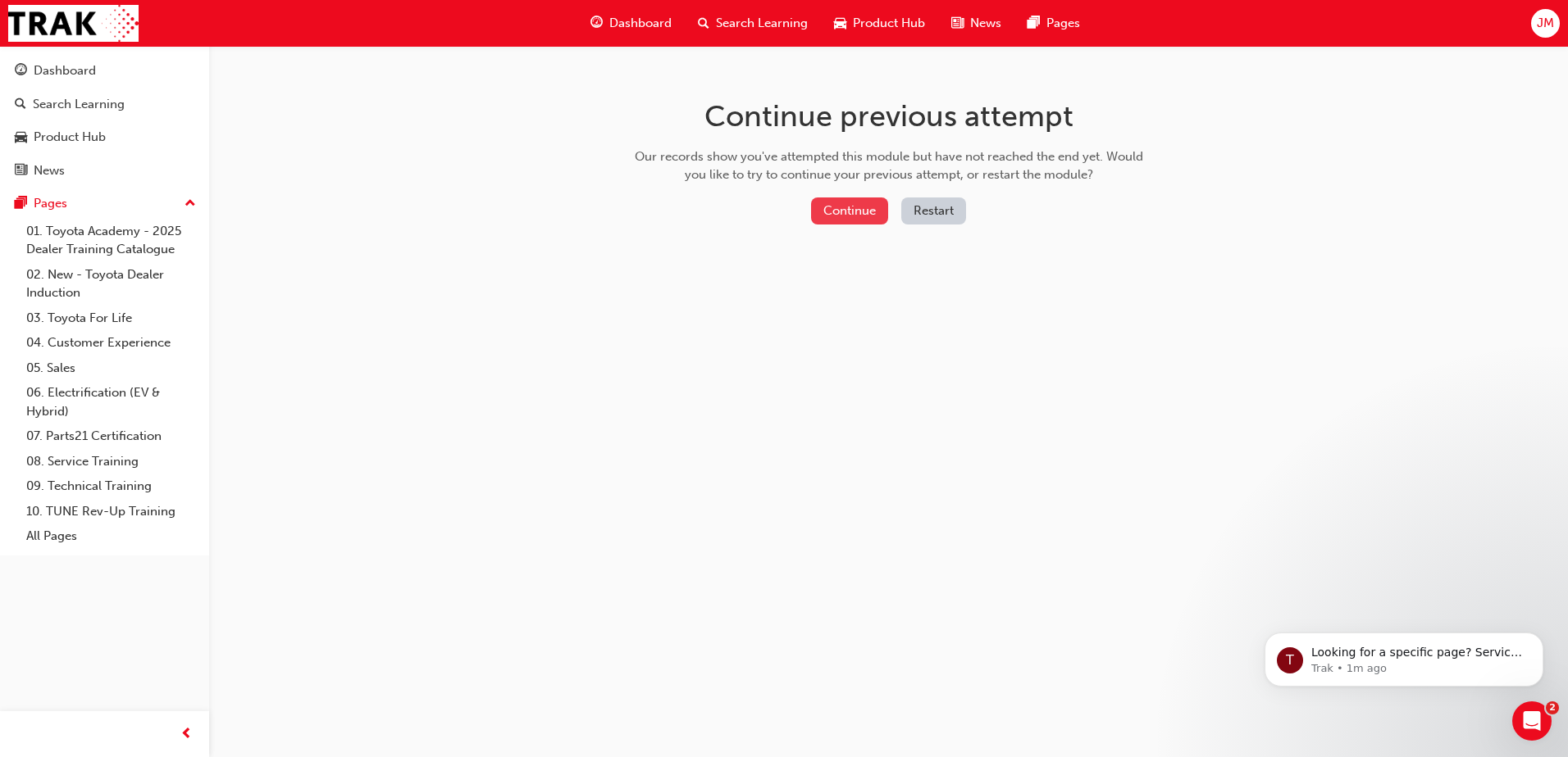
click at [854, 211] on button "Continue" at bounding box center [849, 211] width 77 height 27
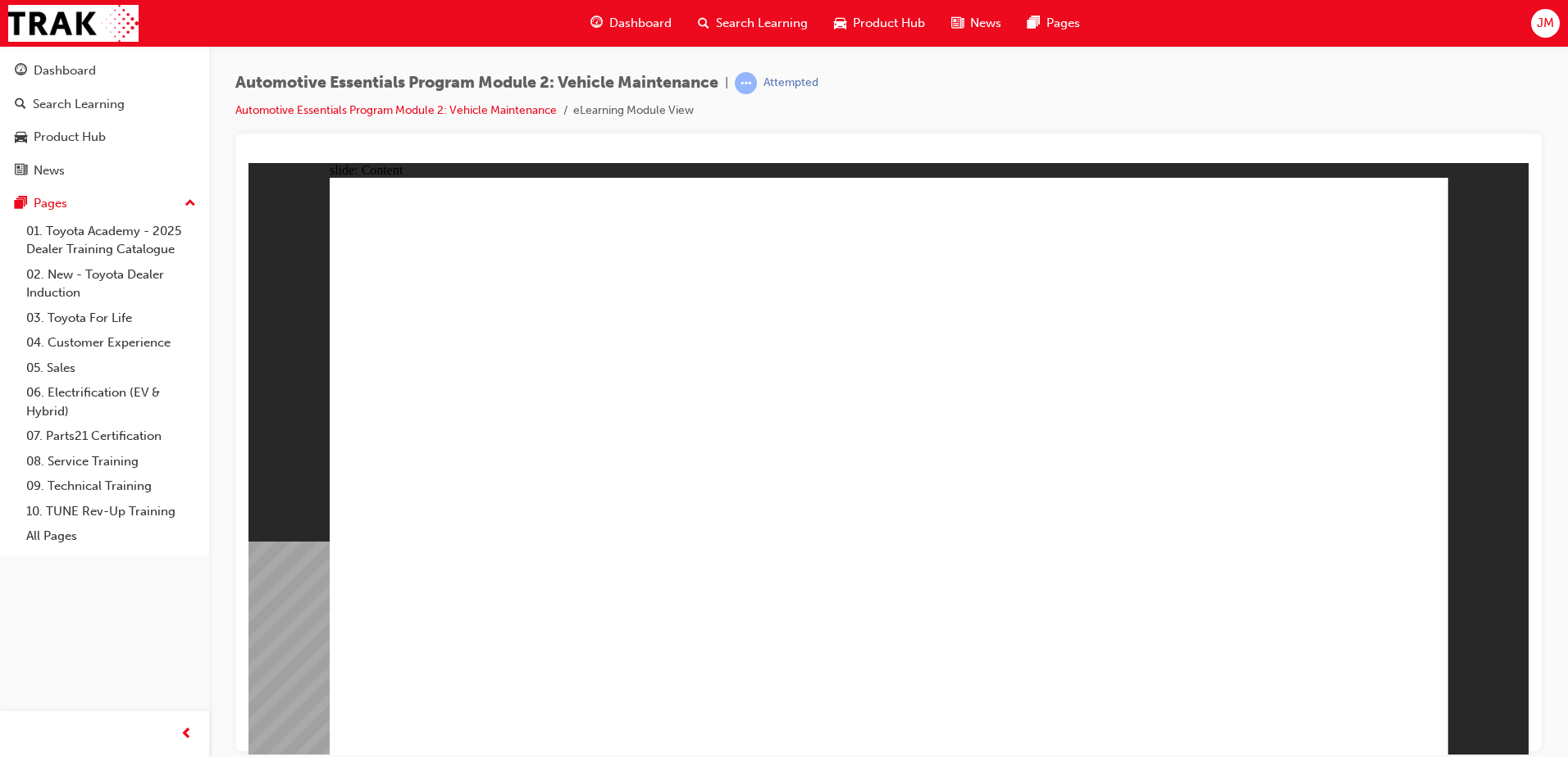
drag, startPoint x: 1275, startPoint y: 463, endPoint x: 1290, endPoint y: 454, distance: 17.5
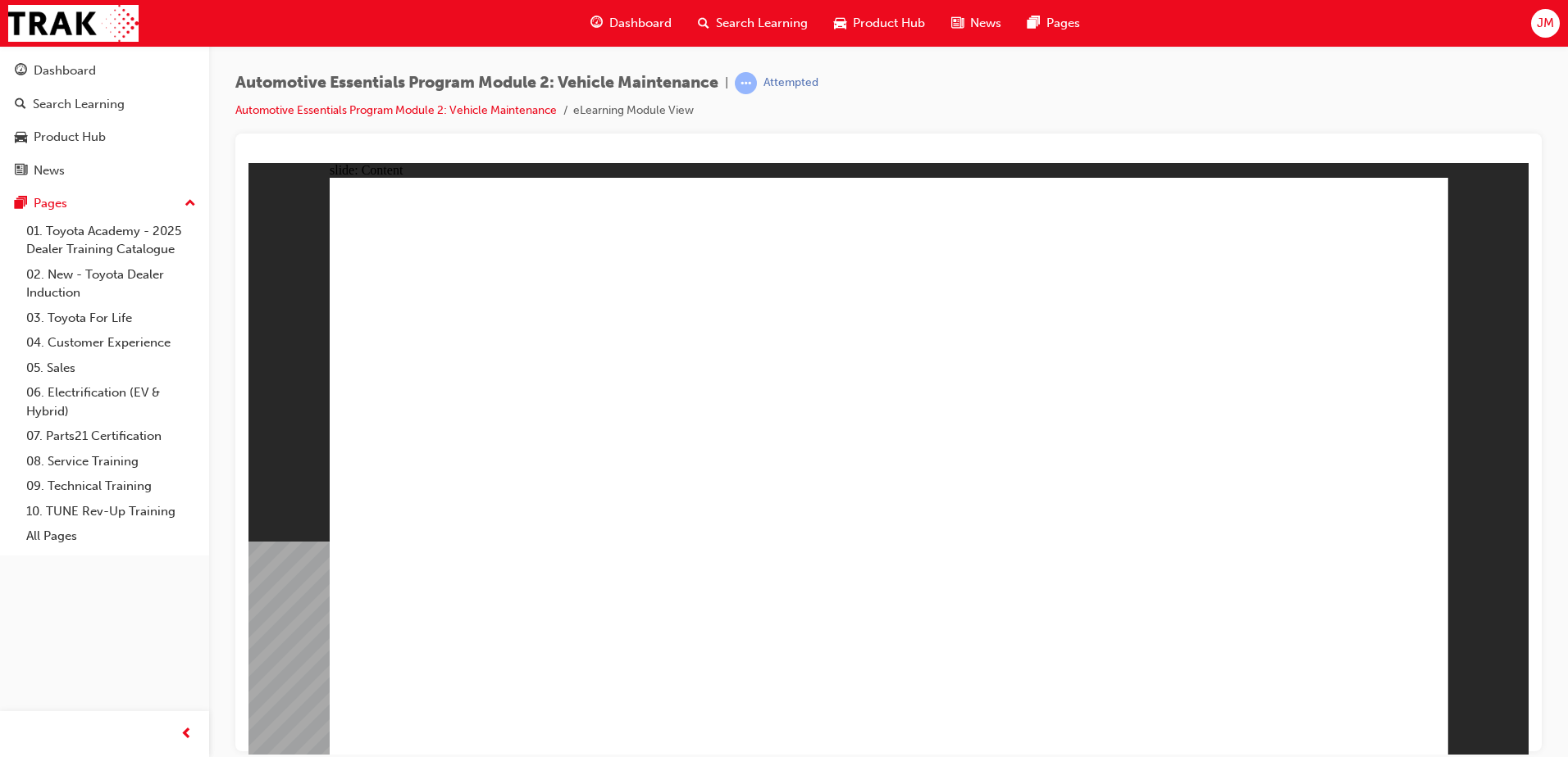
drag, startPoint x: 479, startPoint y: 426, endPoint x: 521, endPoint y: 429, distance: 42.1
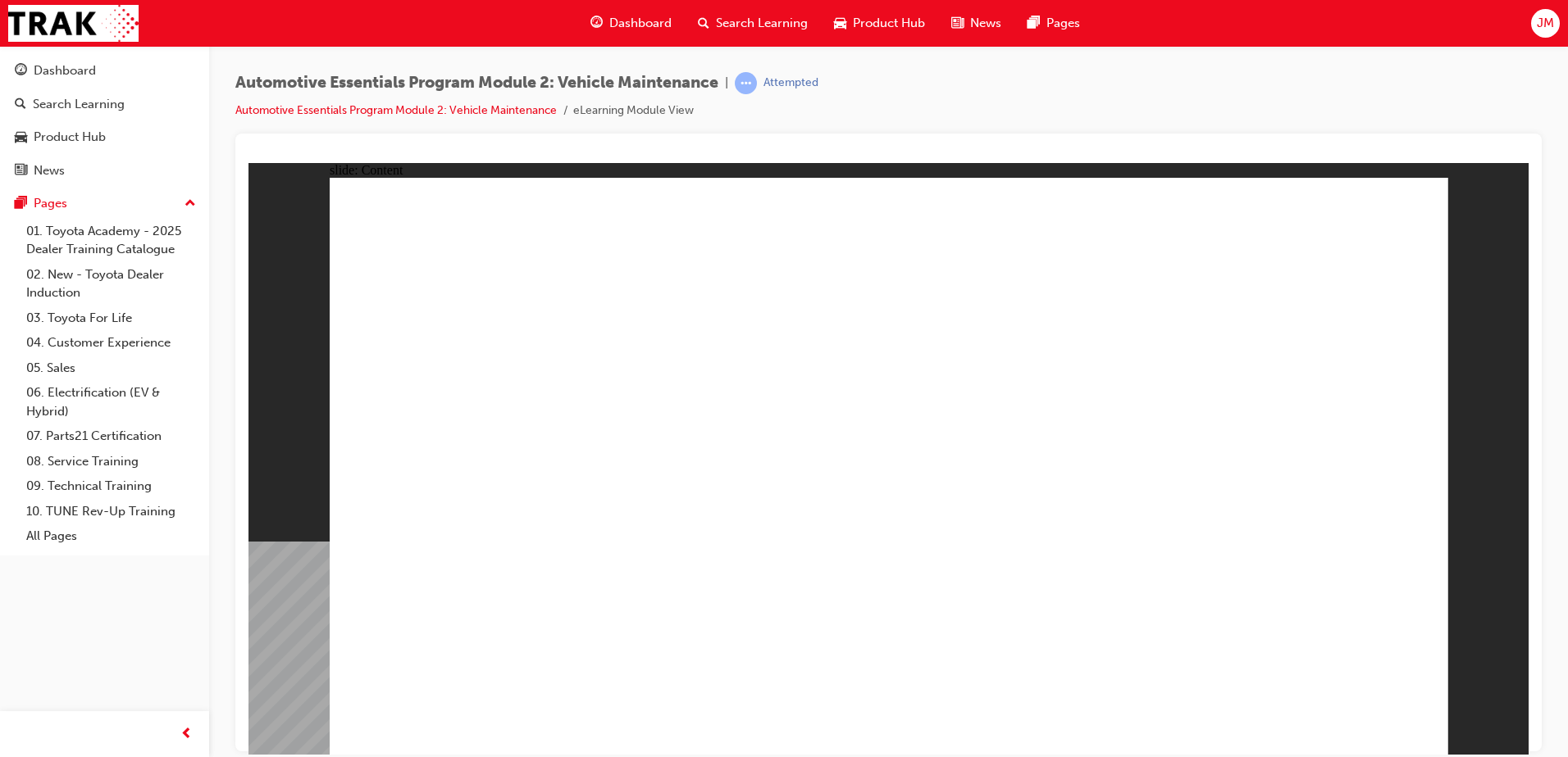
drag, startPoint x: 1391, startPoint y: 731, endPoint x: 1388, endPoint y: 720, distance: 11.4
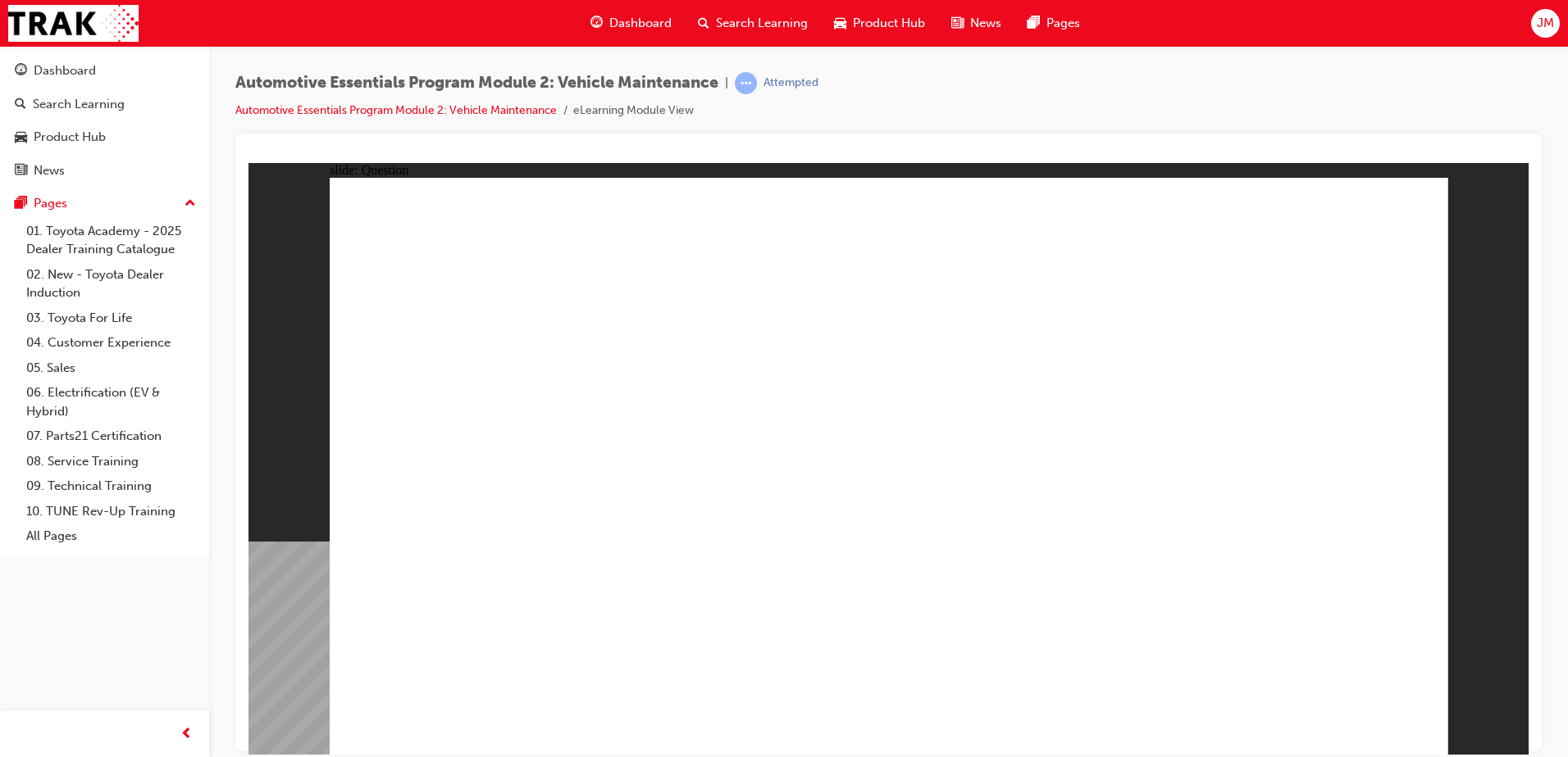
radio input "true"
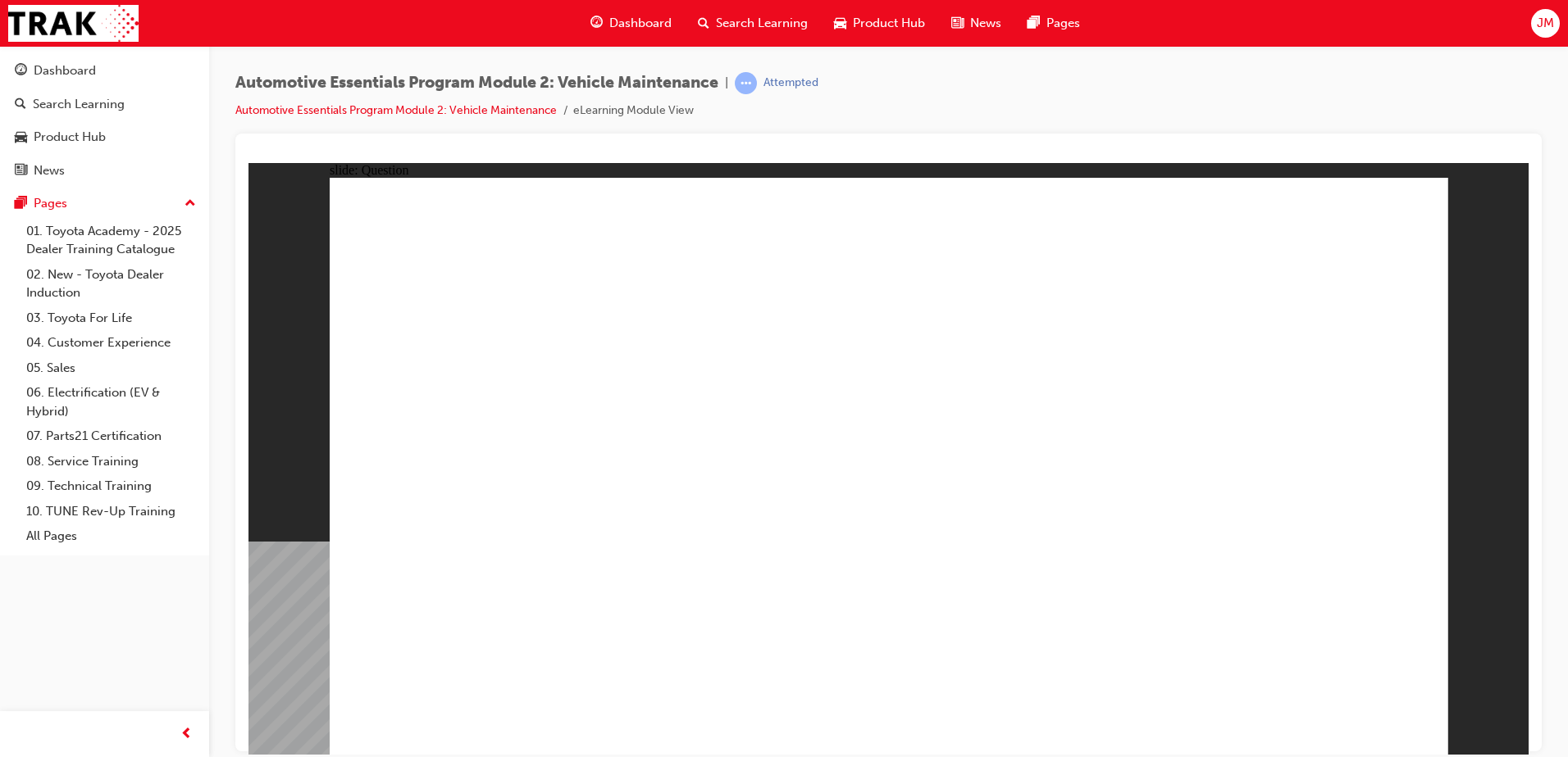
radio input "true"
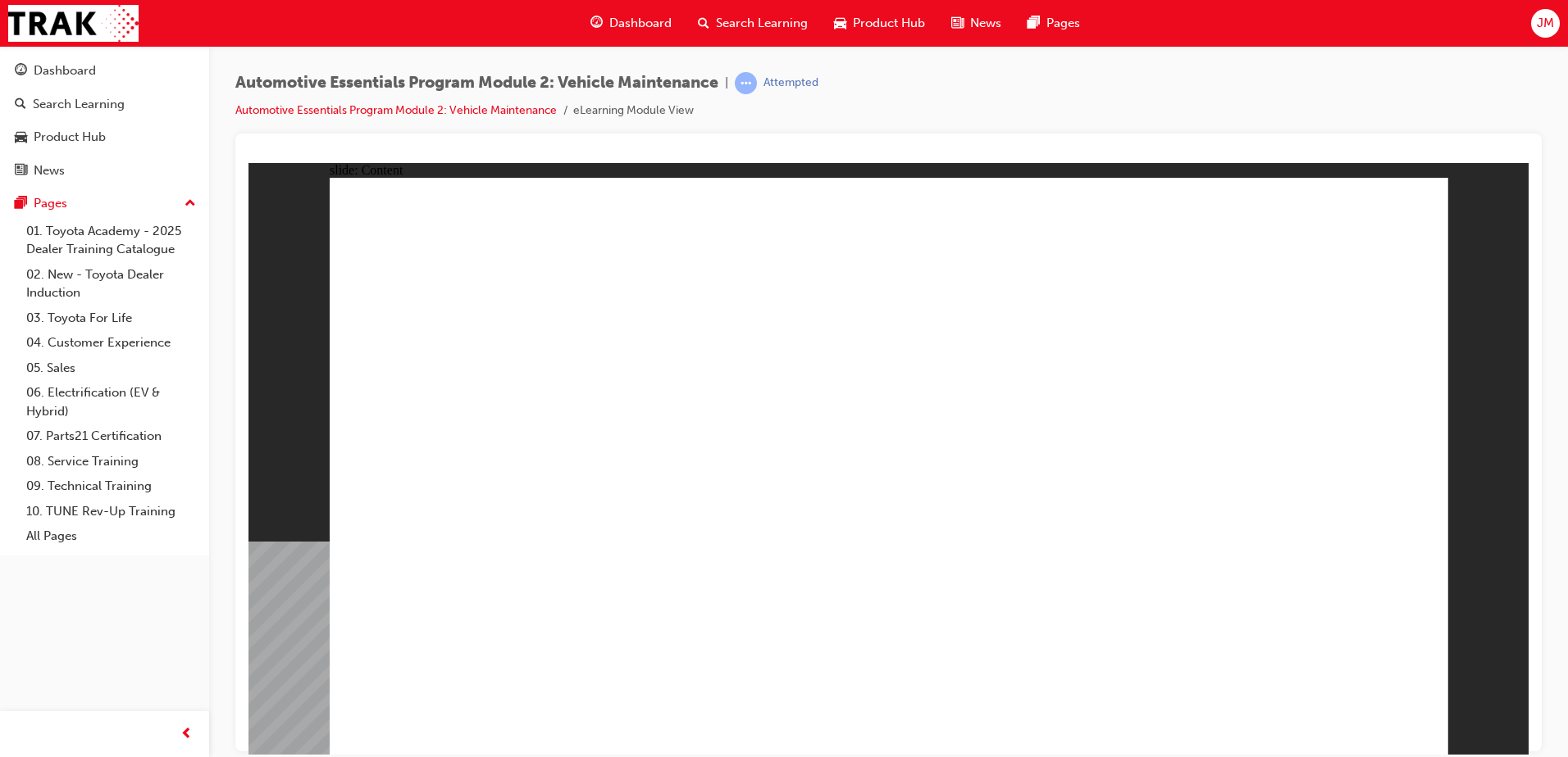
drag, startPoint x: 1073, startPoint y: 307, endPoint x: 1073, endPoint y: 294, distance: 13.0
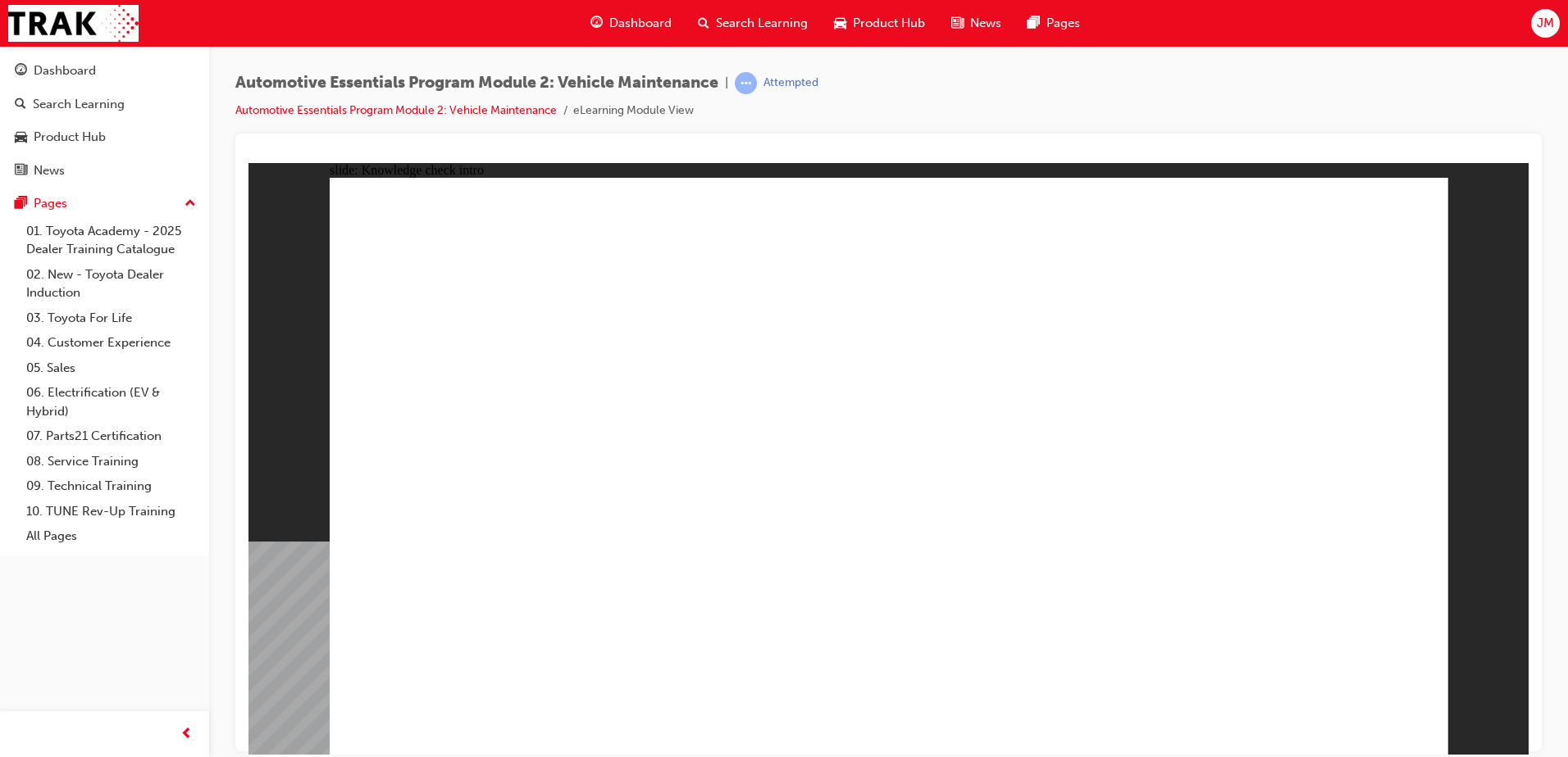
radio input "true"
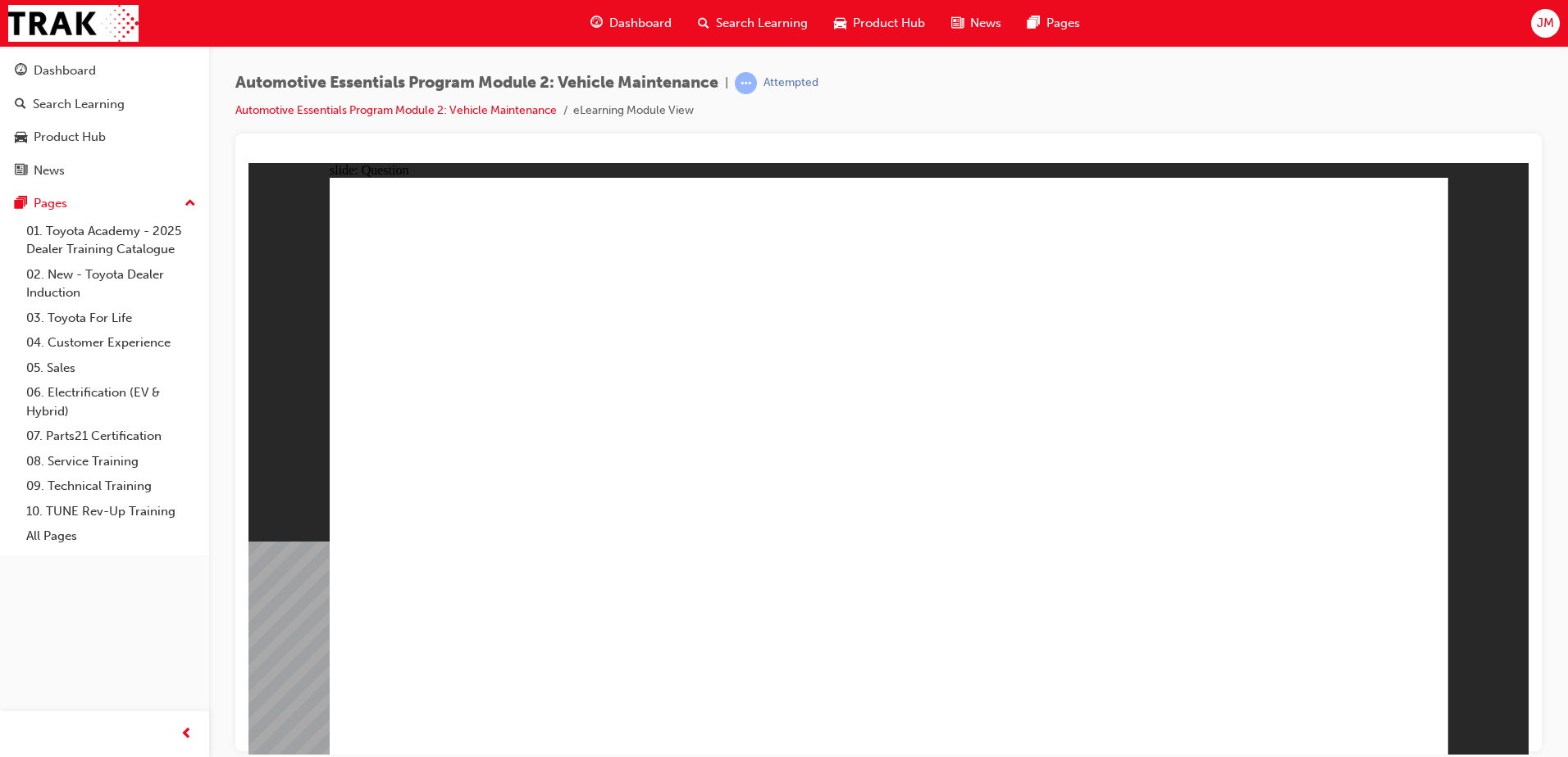
radio input "true"
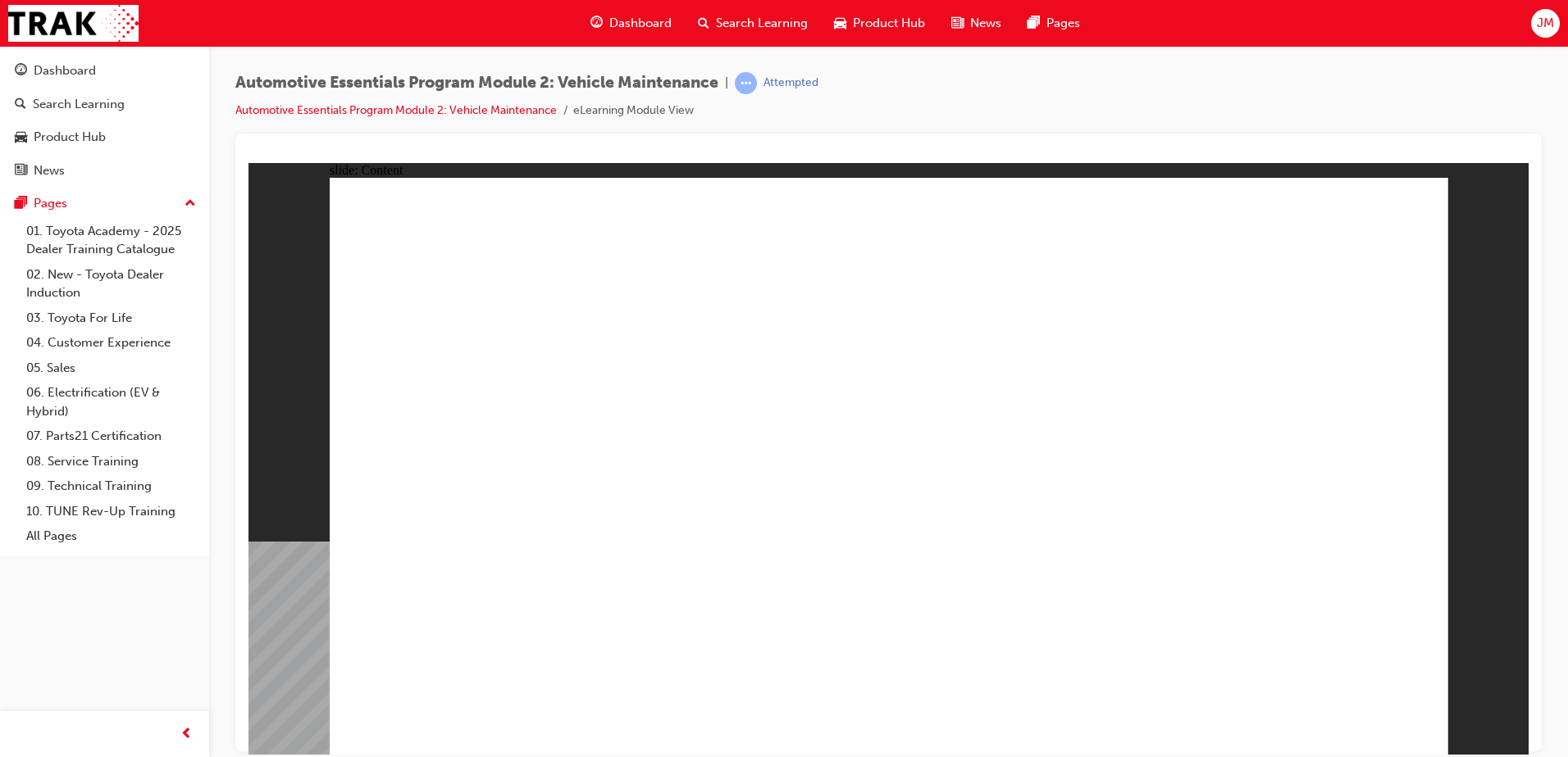
drag, startPoint x: 1319, startPoint y: 697, endPoint x: 1322, endPoint y: 707, distance: 10.4
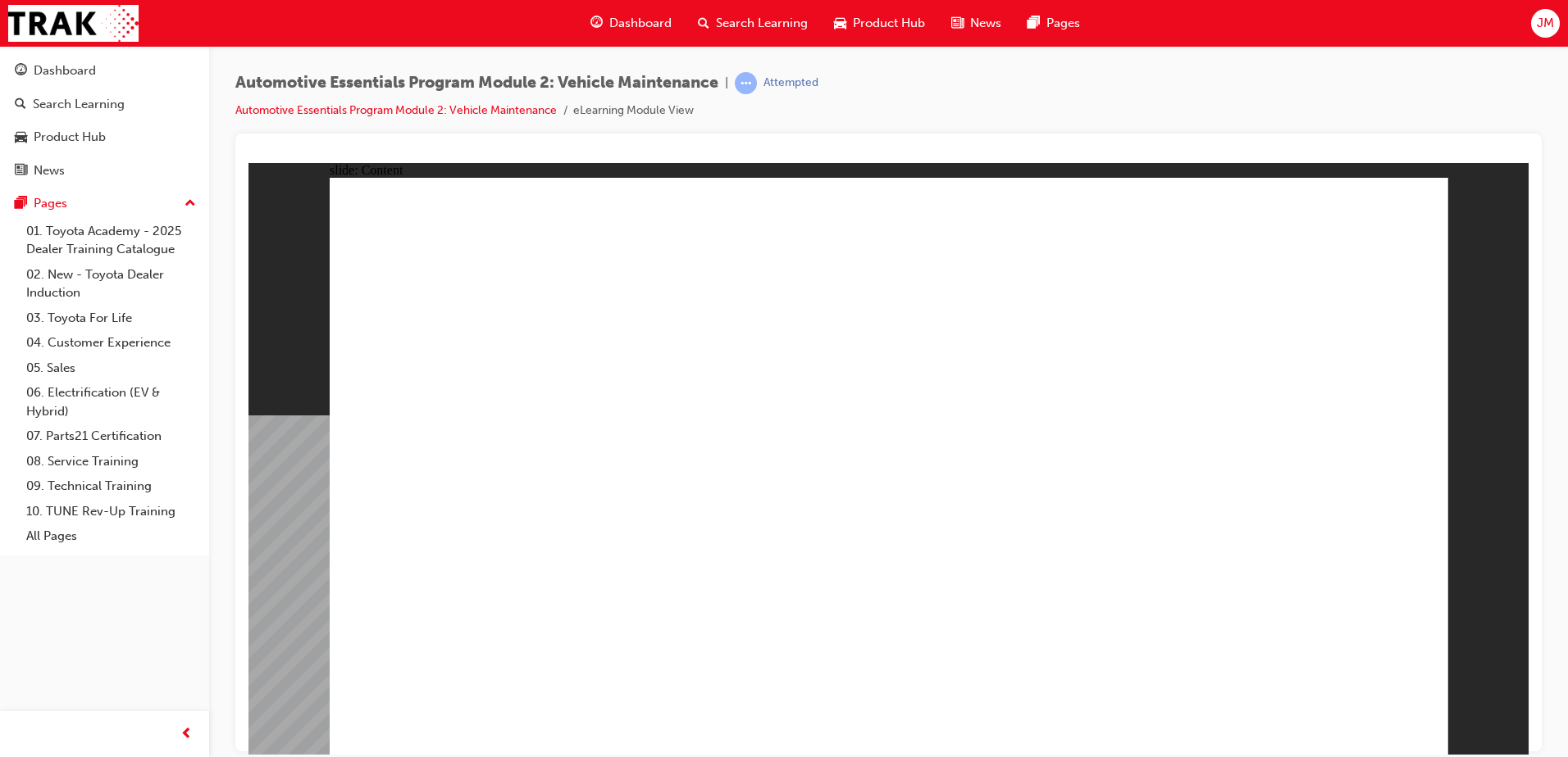
radio input "true"
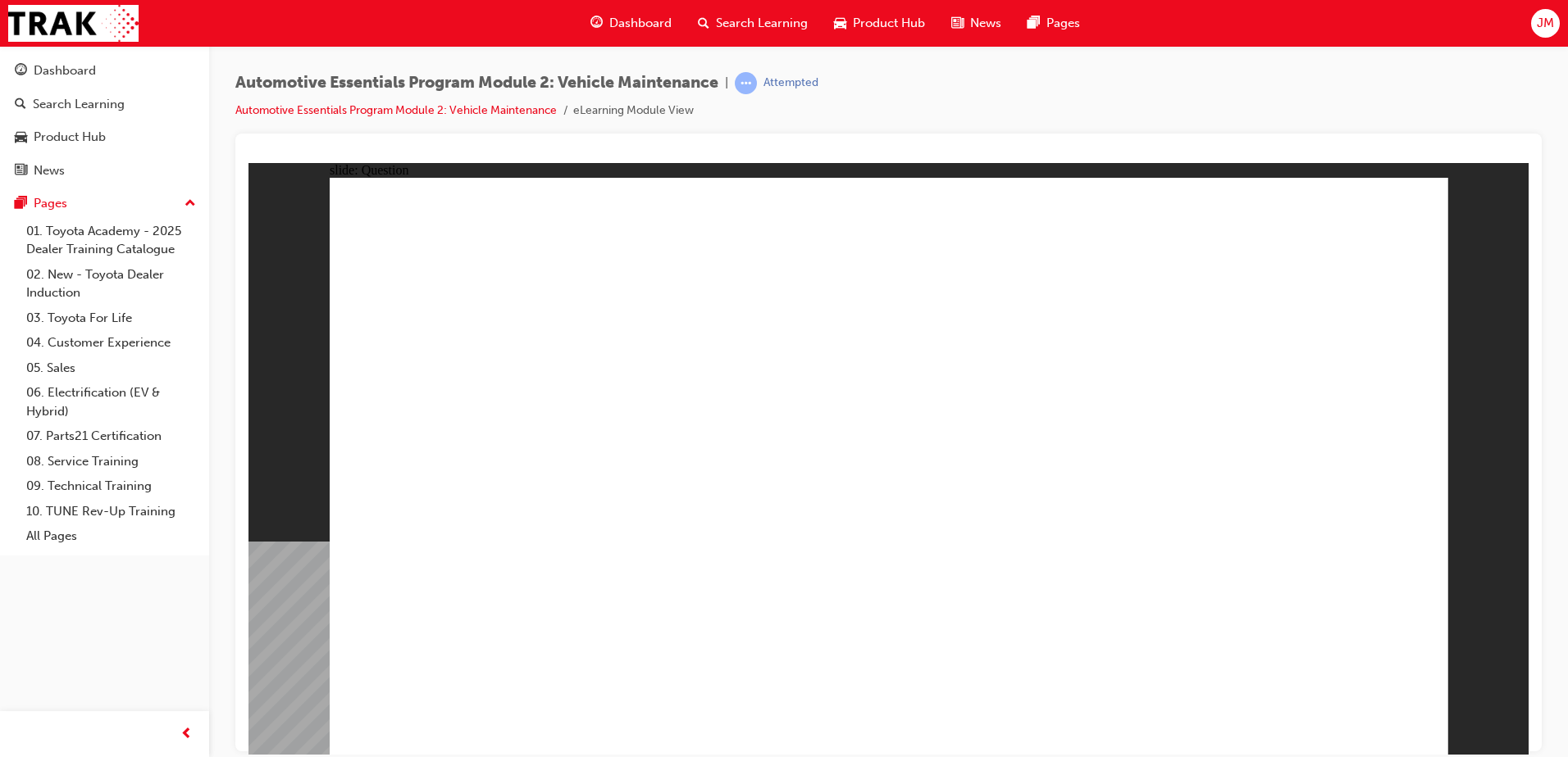
radio input "true"
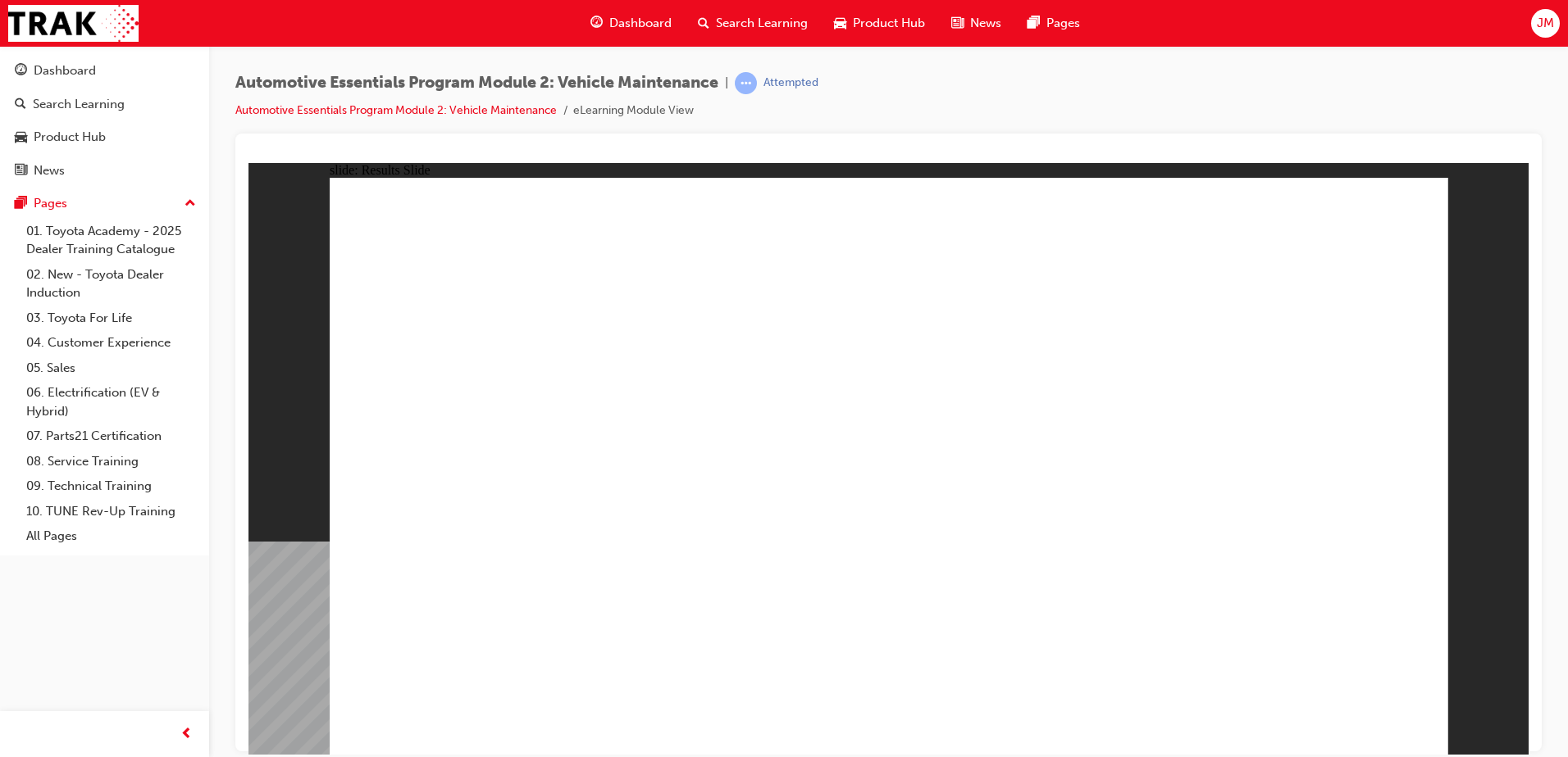
drag, startPoint x: 526, startPoint y: 443, endPoint x: 543, endPoint y: 439, distance: 17.5
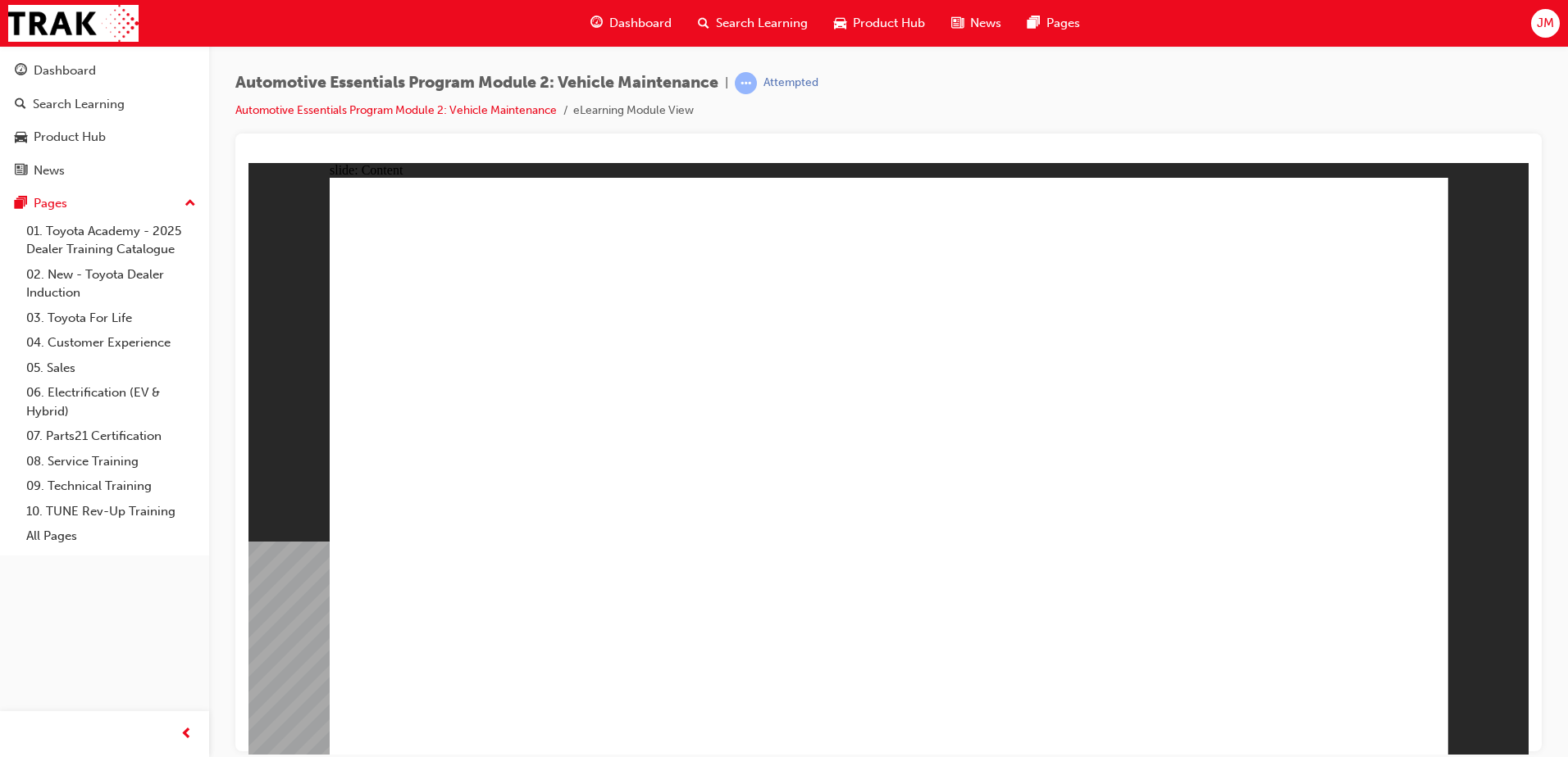
drag, startPoint x: 1368, startPoint y: 208, endPoint x: 1376, endPoint y: 214, distance: 10.0
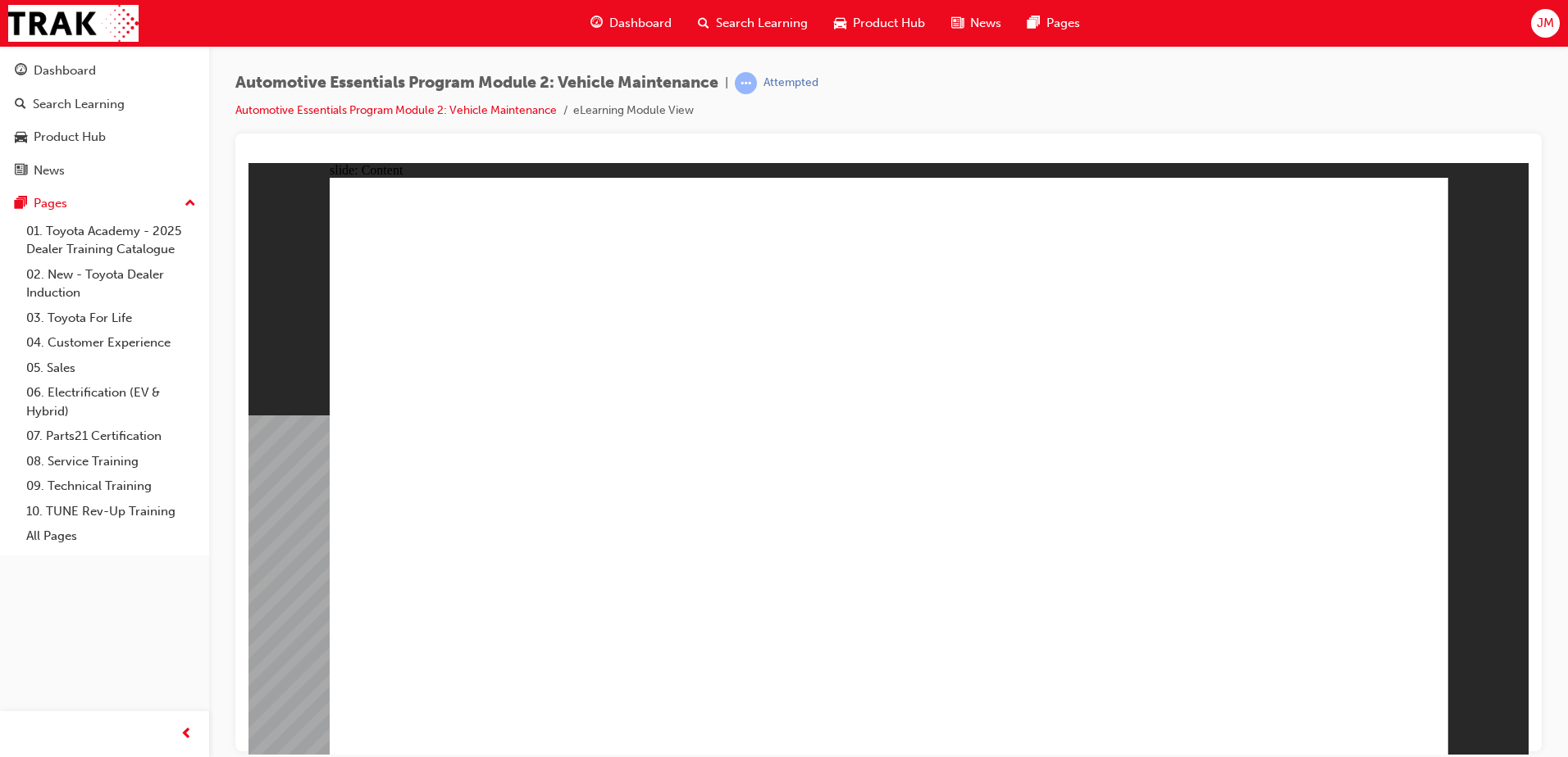
drag, startPoint x: 1403, startPoint y: 726, endPoint x: 1380, endPoint y: 726, distance: 23.0
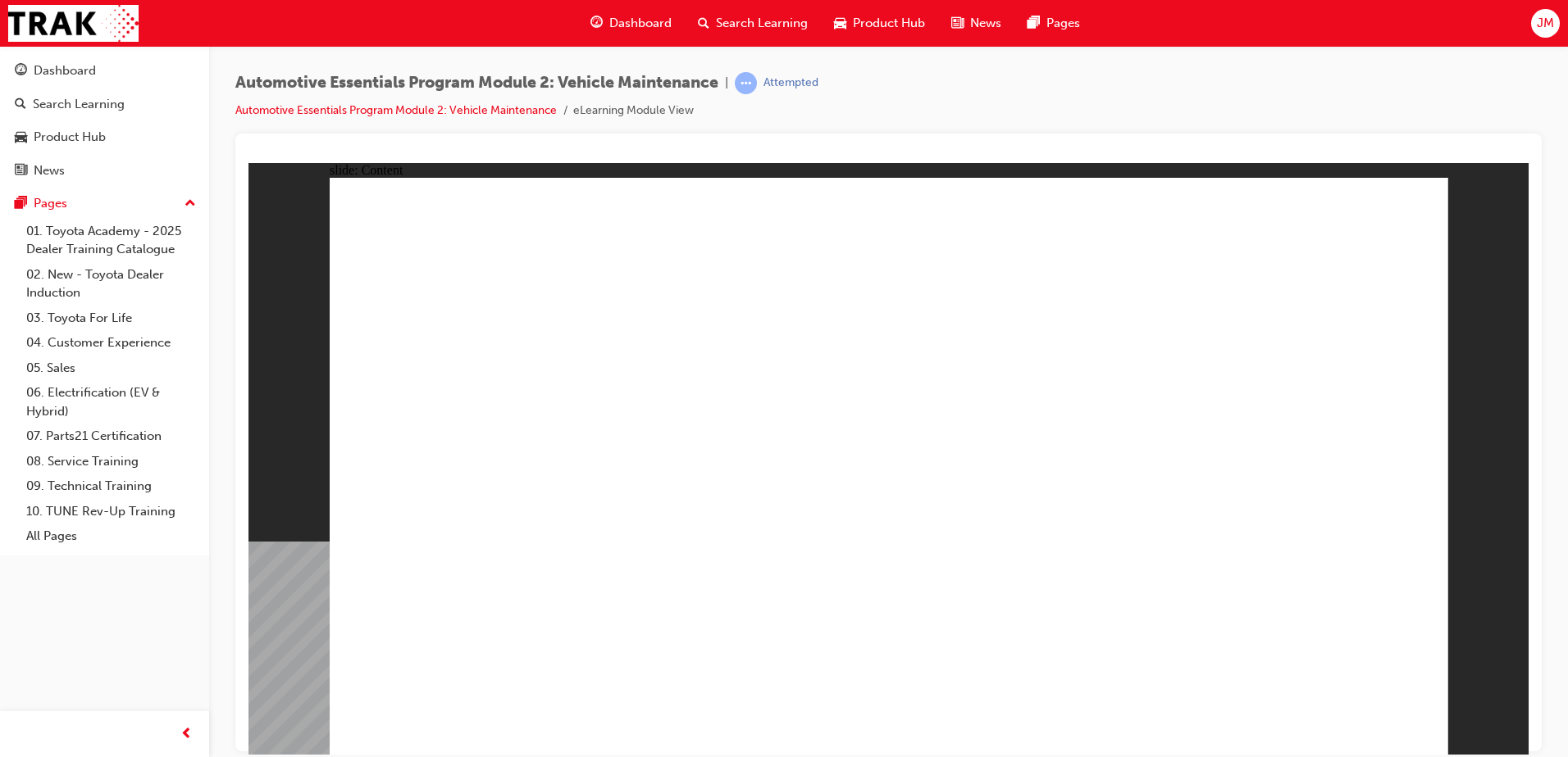
drag, startPoint x: 711, startPoint y: 447, endPoint x: 798, endPoint y: 458, distance: 87.7
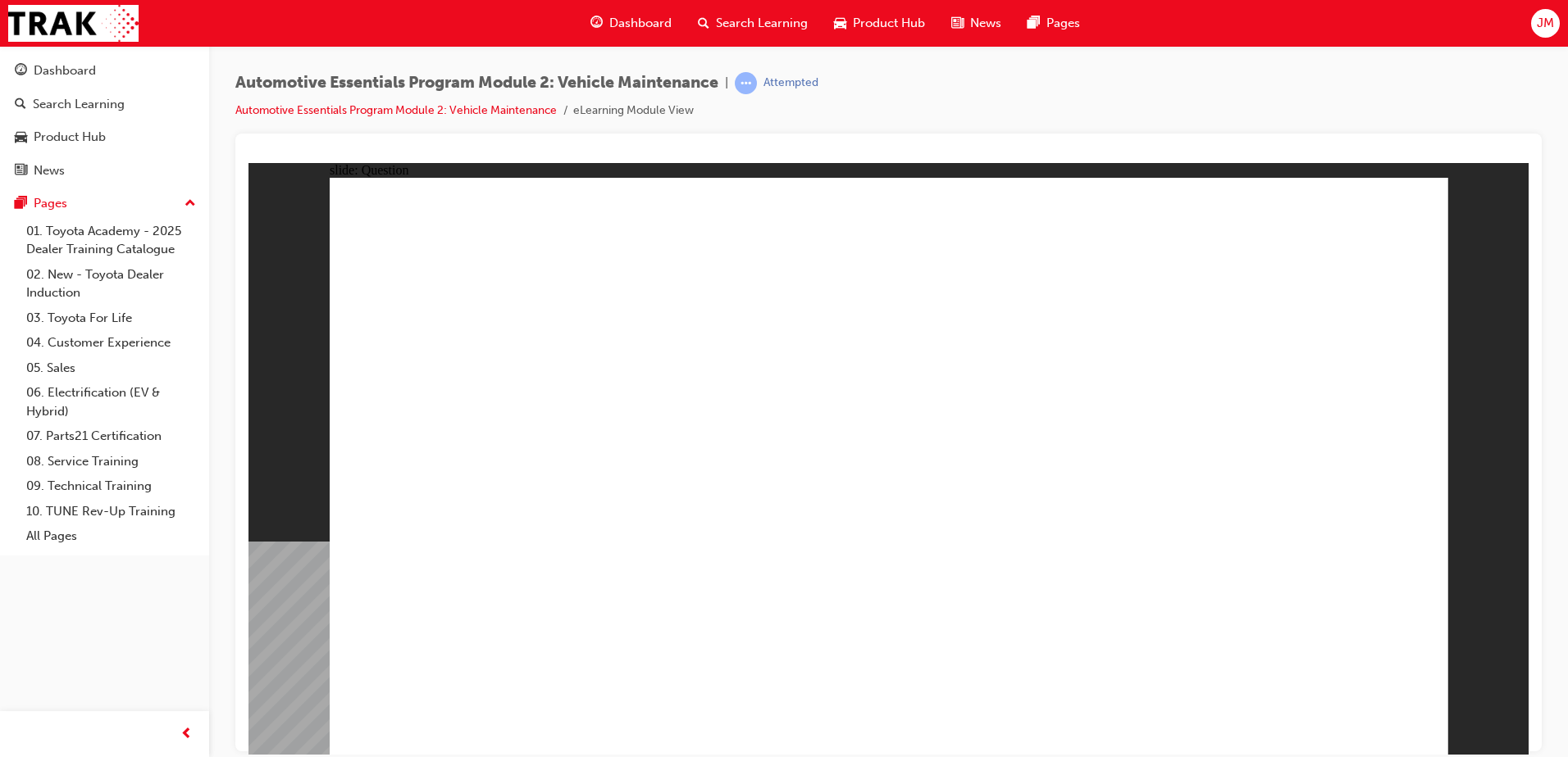
radio input "true"
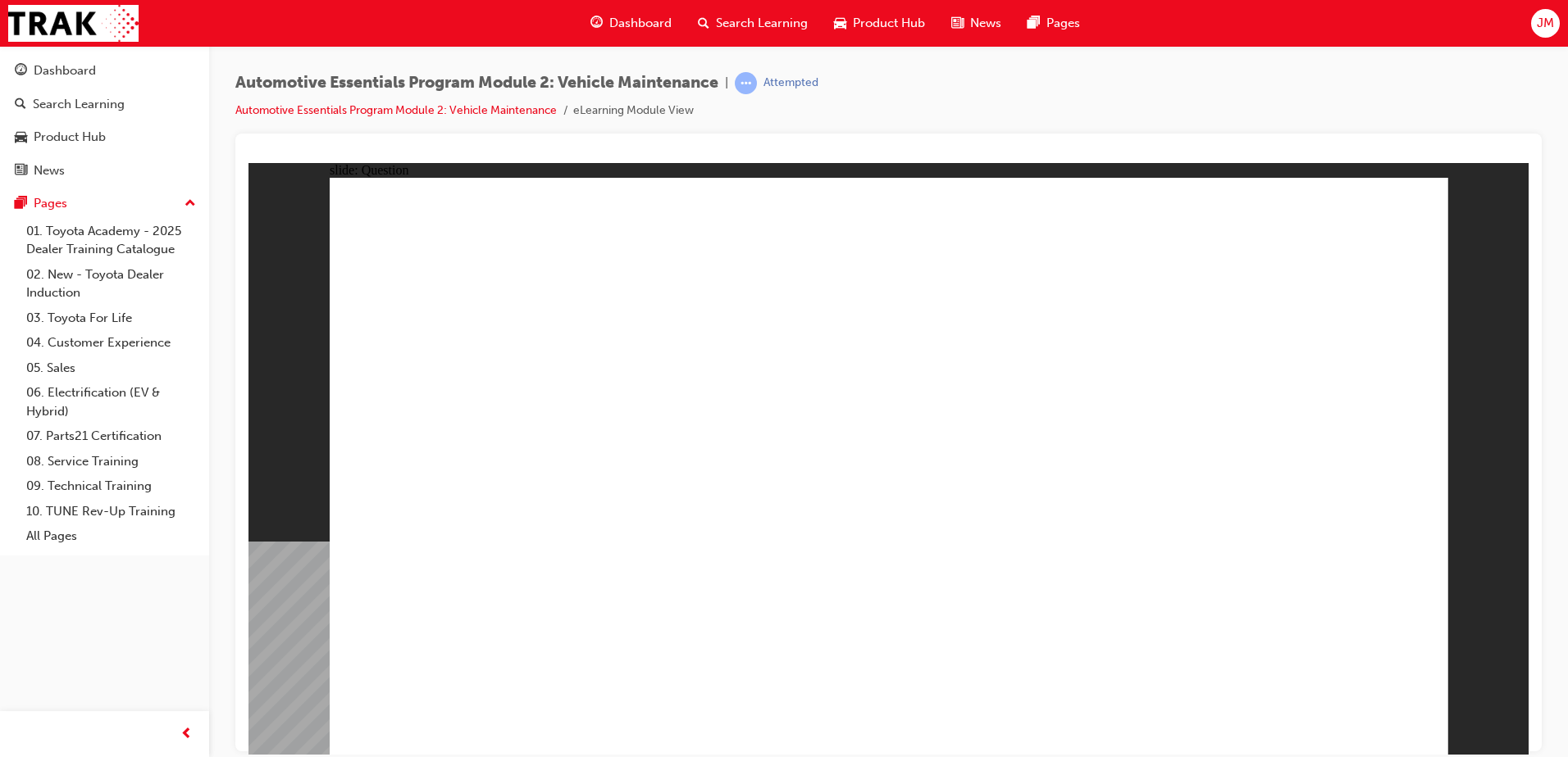
radio input "true"
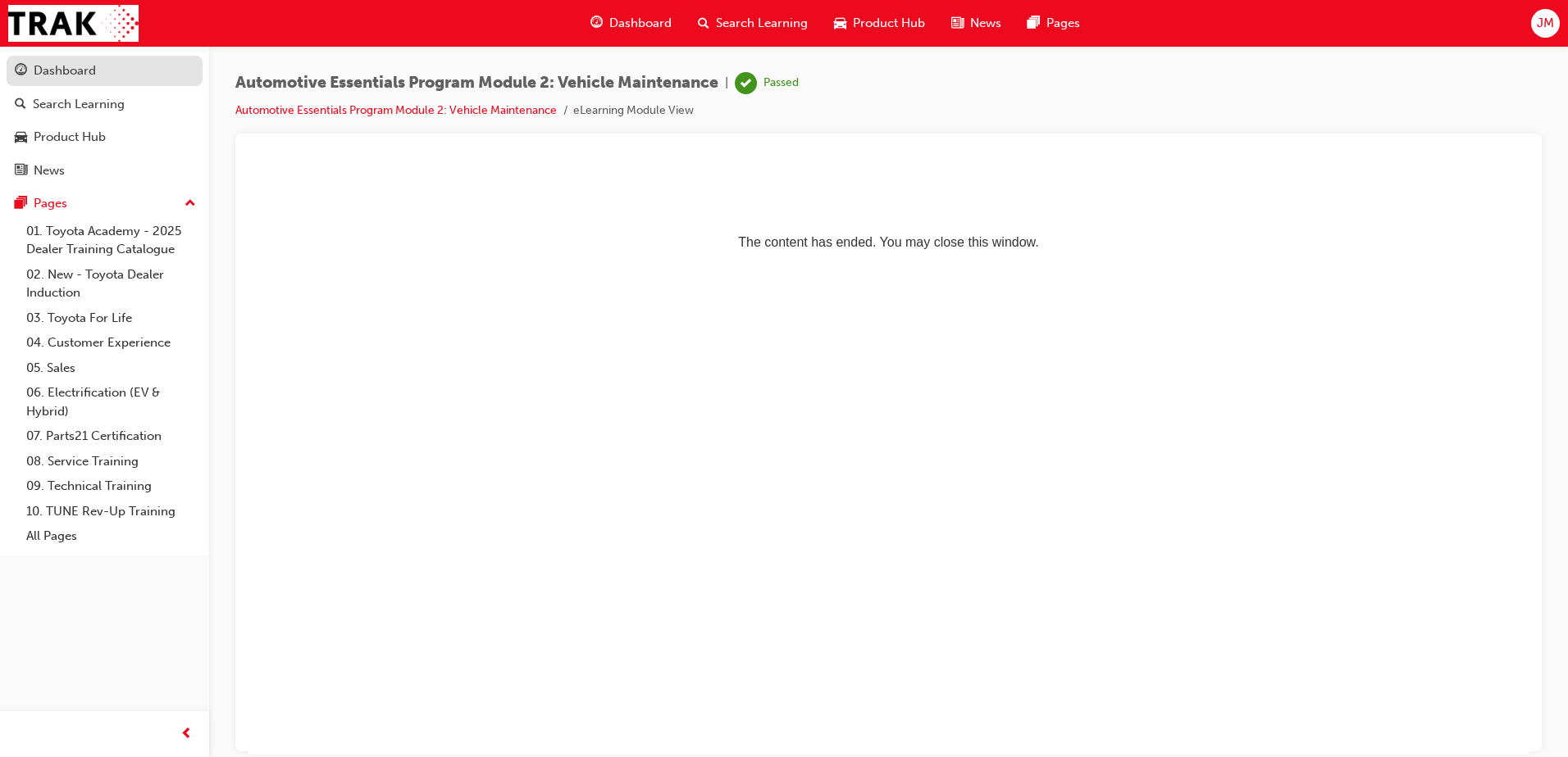
click at [74, 71] on div "Dashboard" at bounding box center [64, 71] width 62 height 19
